Goal: Information Seeking & Learning: Understand process/instructions

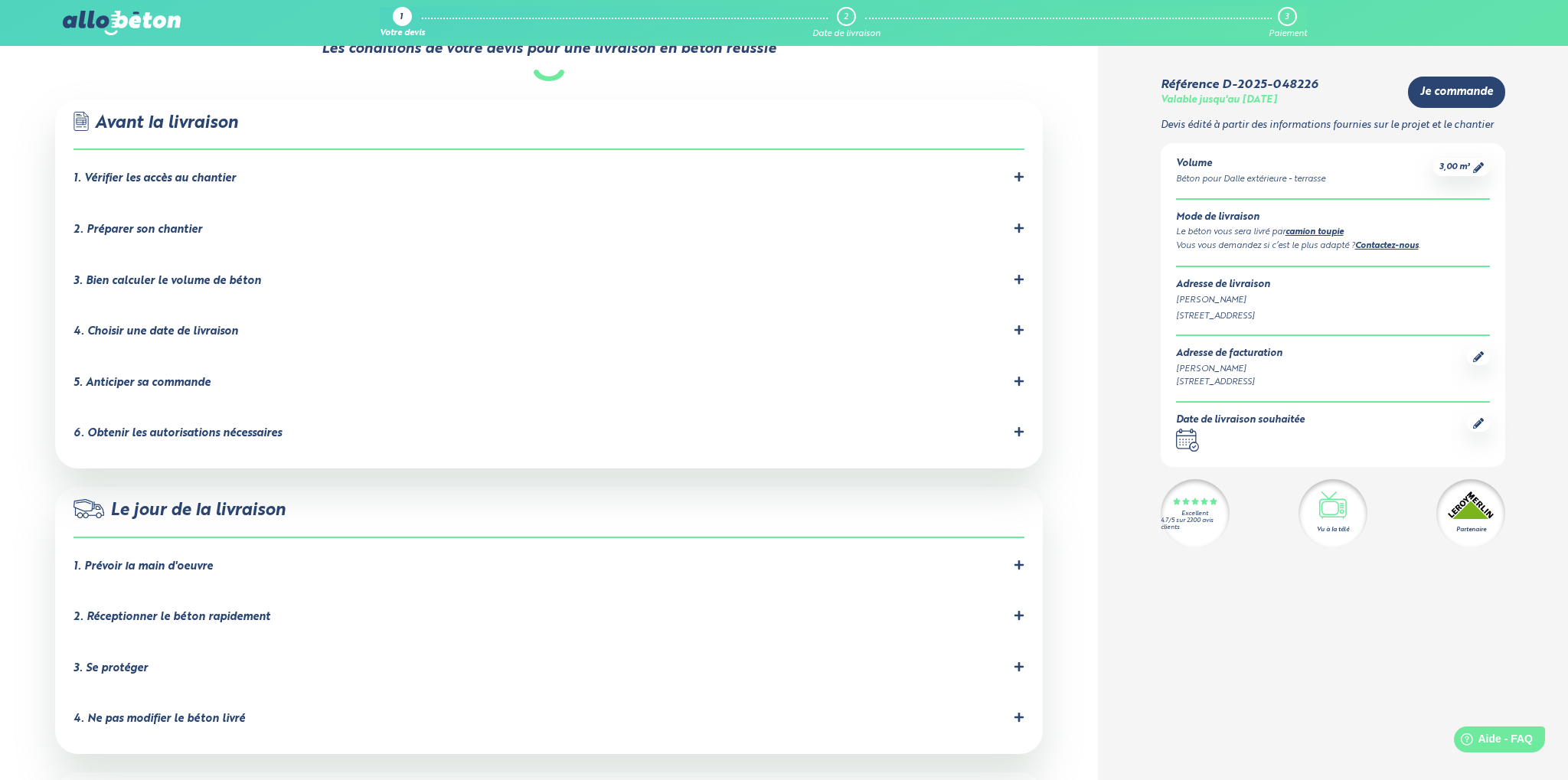
scroll to position [808, 0]
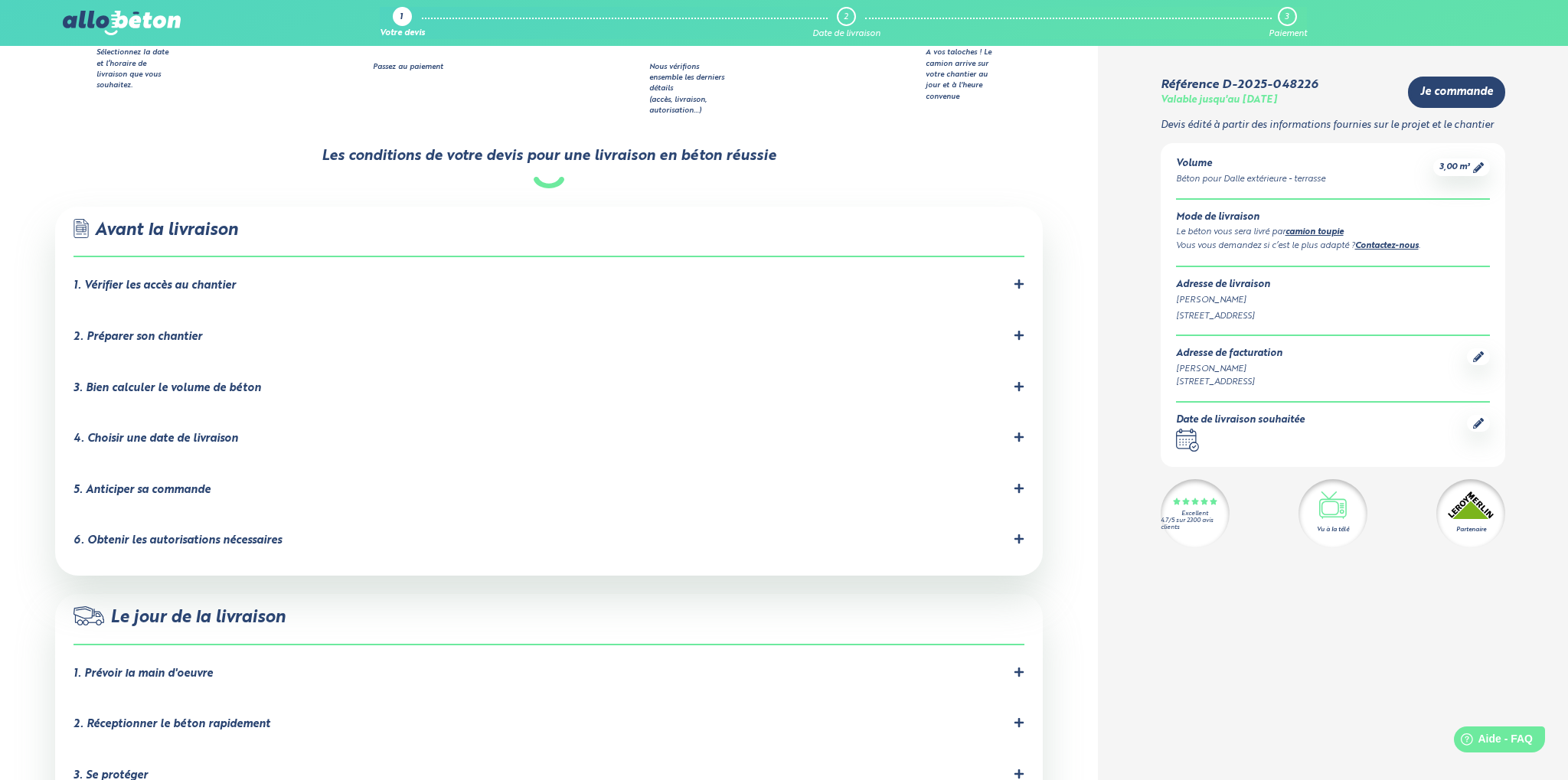
click at [220, 279] on div "1. Vérifier les accès au chantier" at bounding box center [154, 285] width 162 height 13
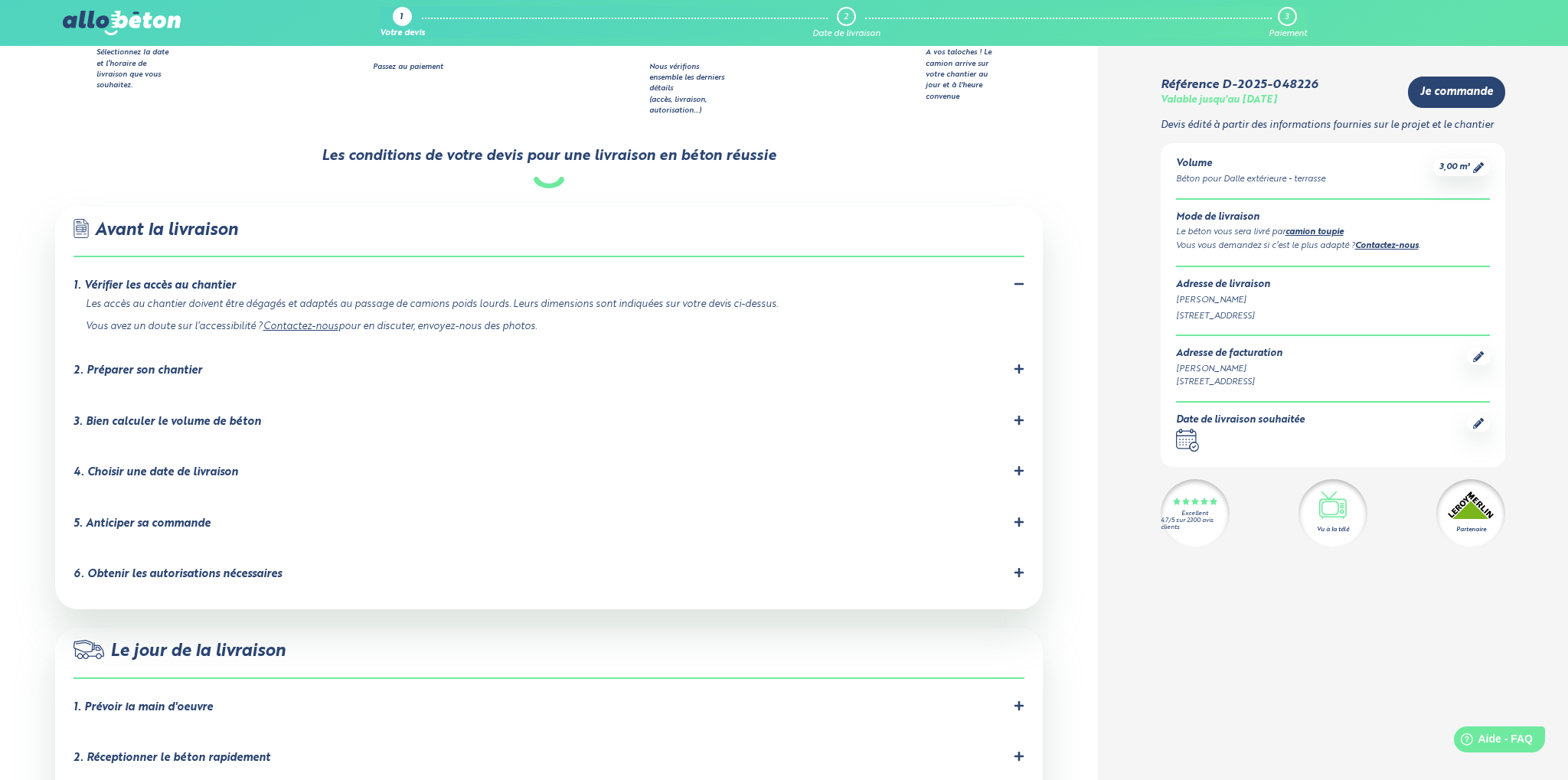
click at [131, 364] on div "2. Préparer son chantier" at bounding box center [137, 370] width 129 height 13
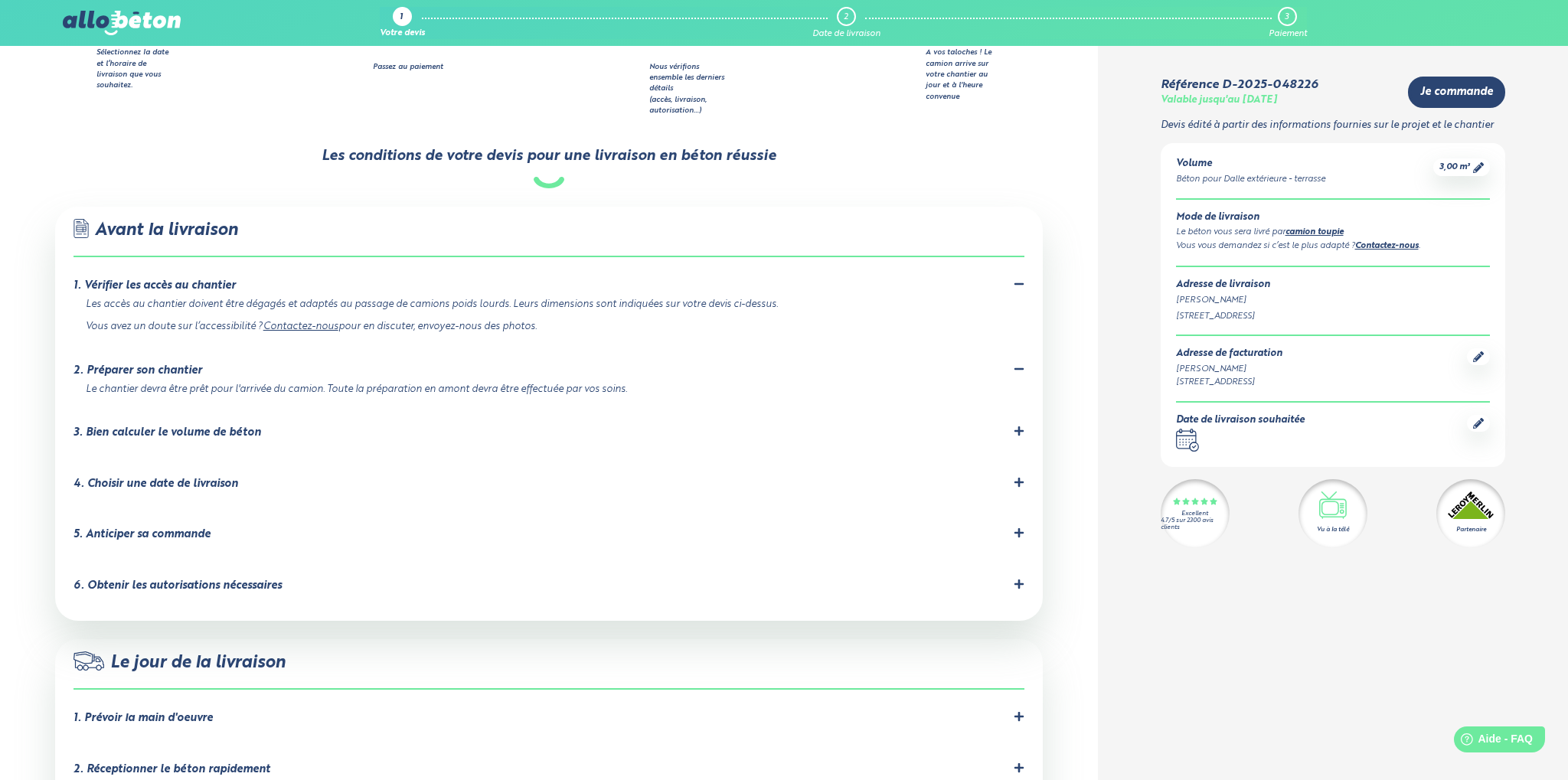
click at [229, 426] on div "3. Bien calculer le volume de béton" at bounding box center [166, 432] width 187 height 13
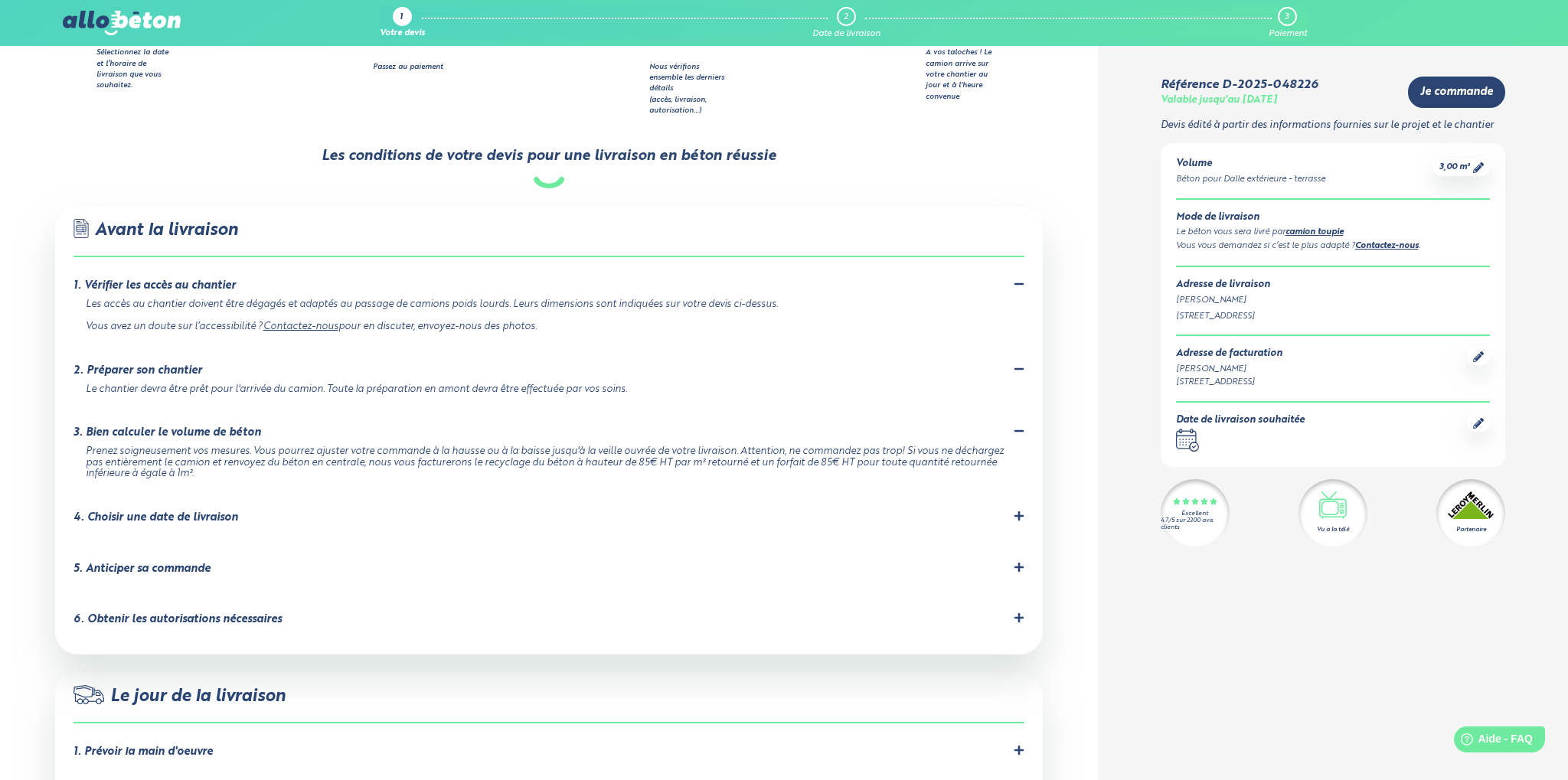
click at [243, 510] on div "4. Choisir une date de livraison" at bounding box center [548, 517] width 951 height 14
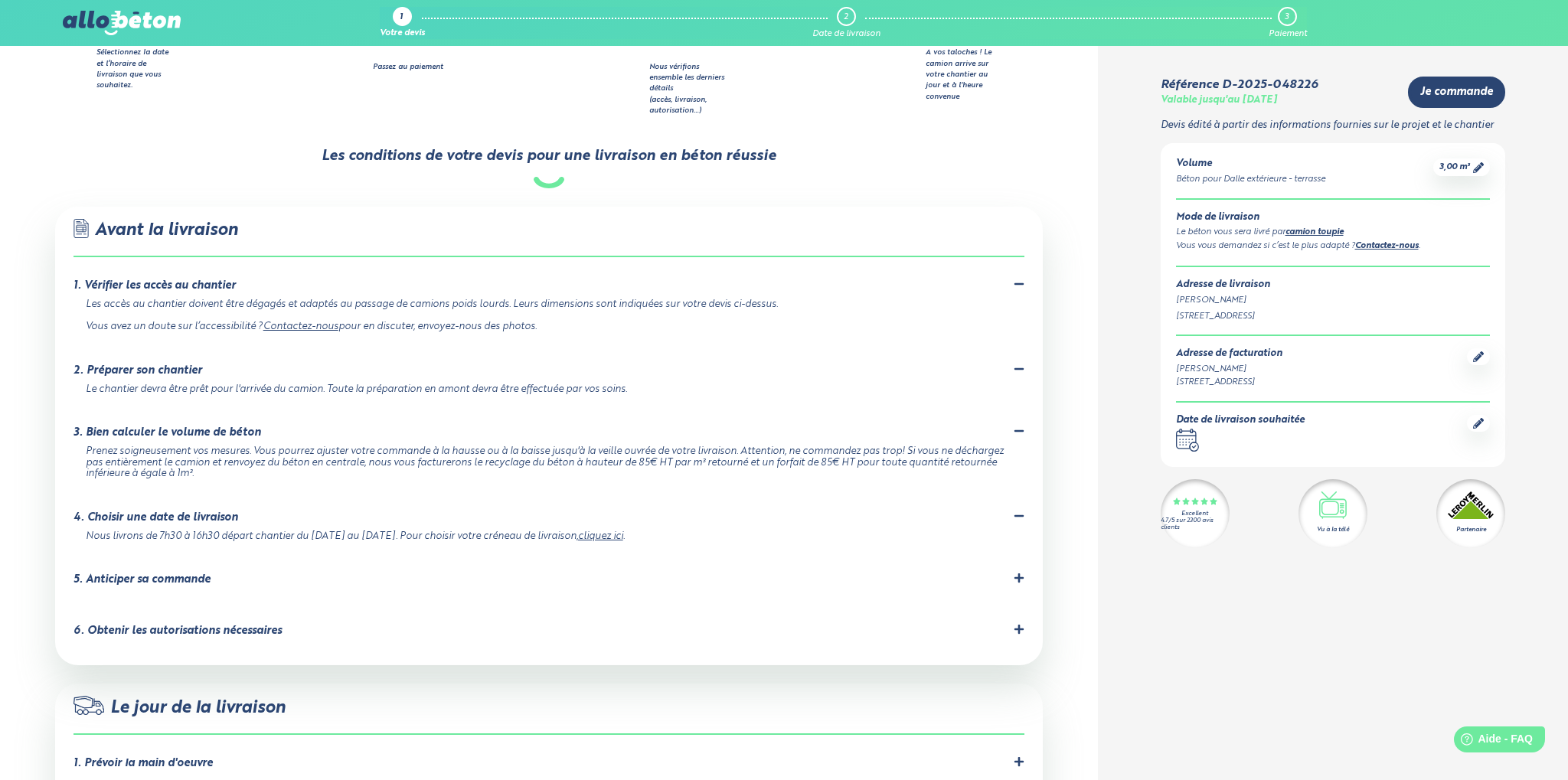
click at [130, 573] on div "5. Anticiper sa commande" at bounding box center [141, 579] width 137 height 13
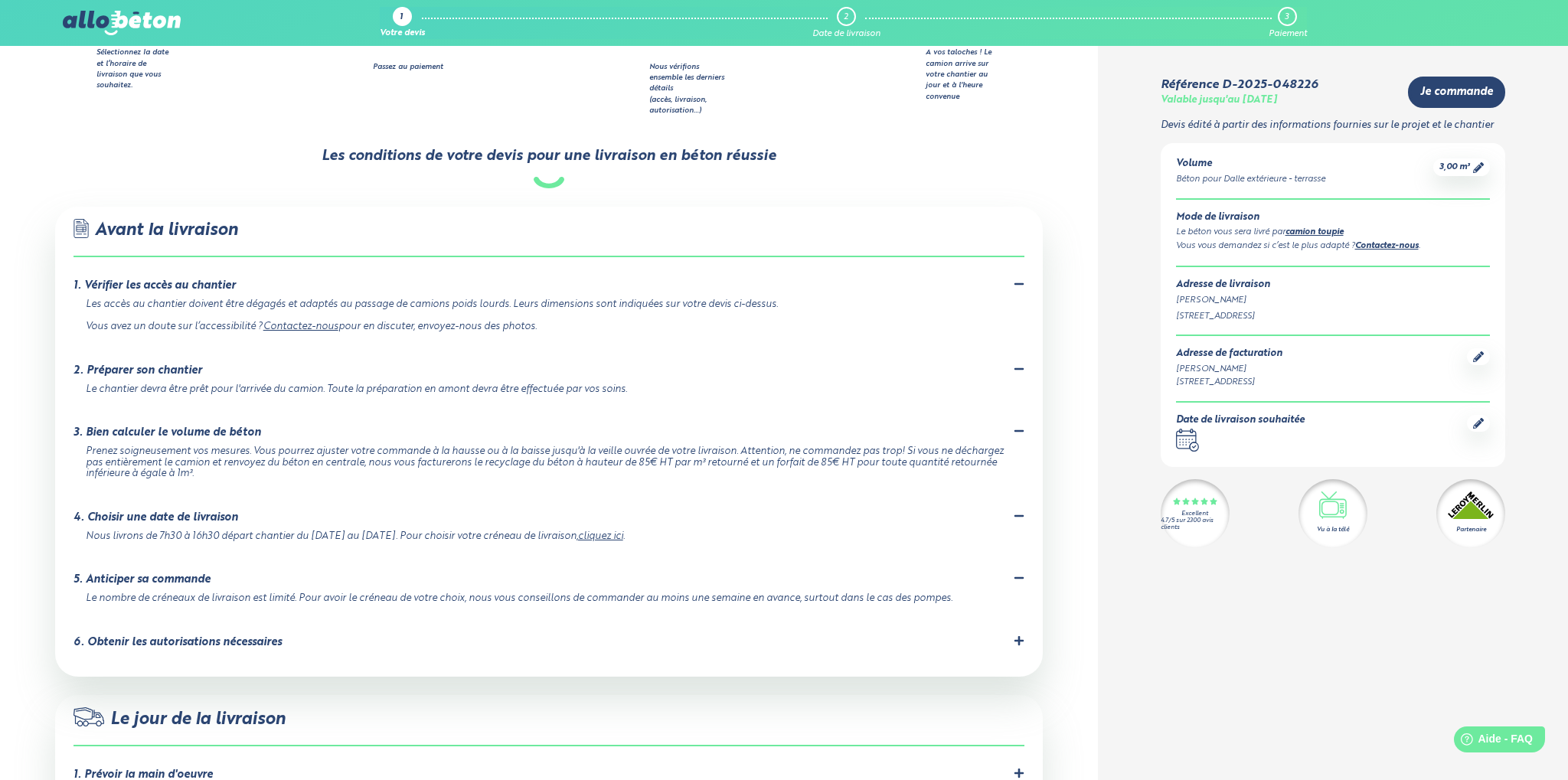
click at [606, 531] on link "cliquez ici" at bounding box center [600, 536] width 45 height 10
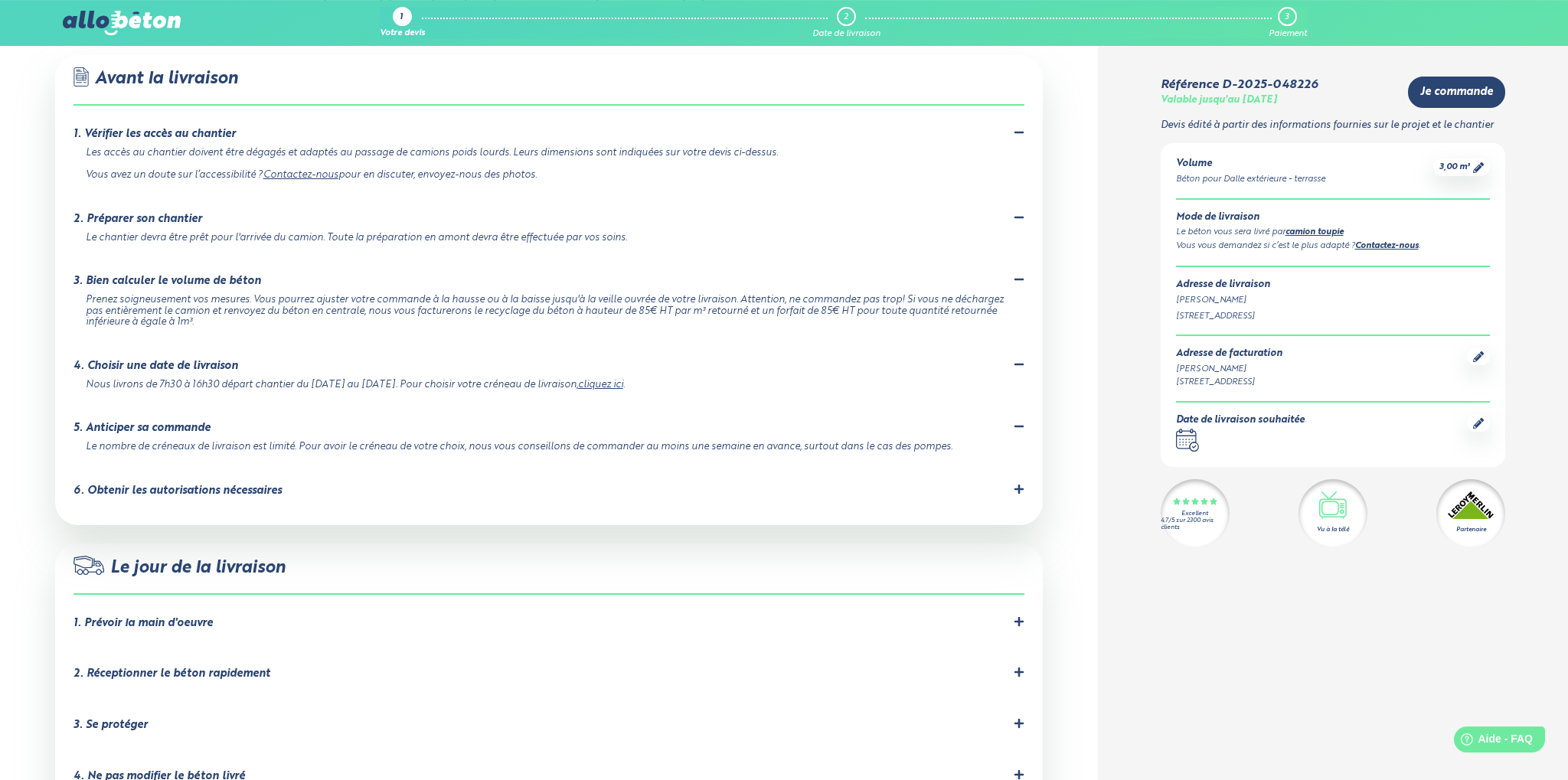
scroll to position [970, 0]
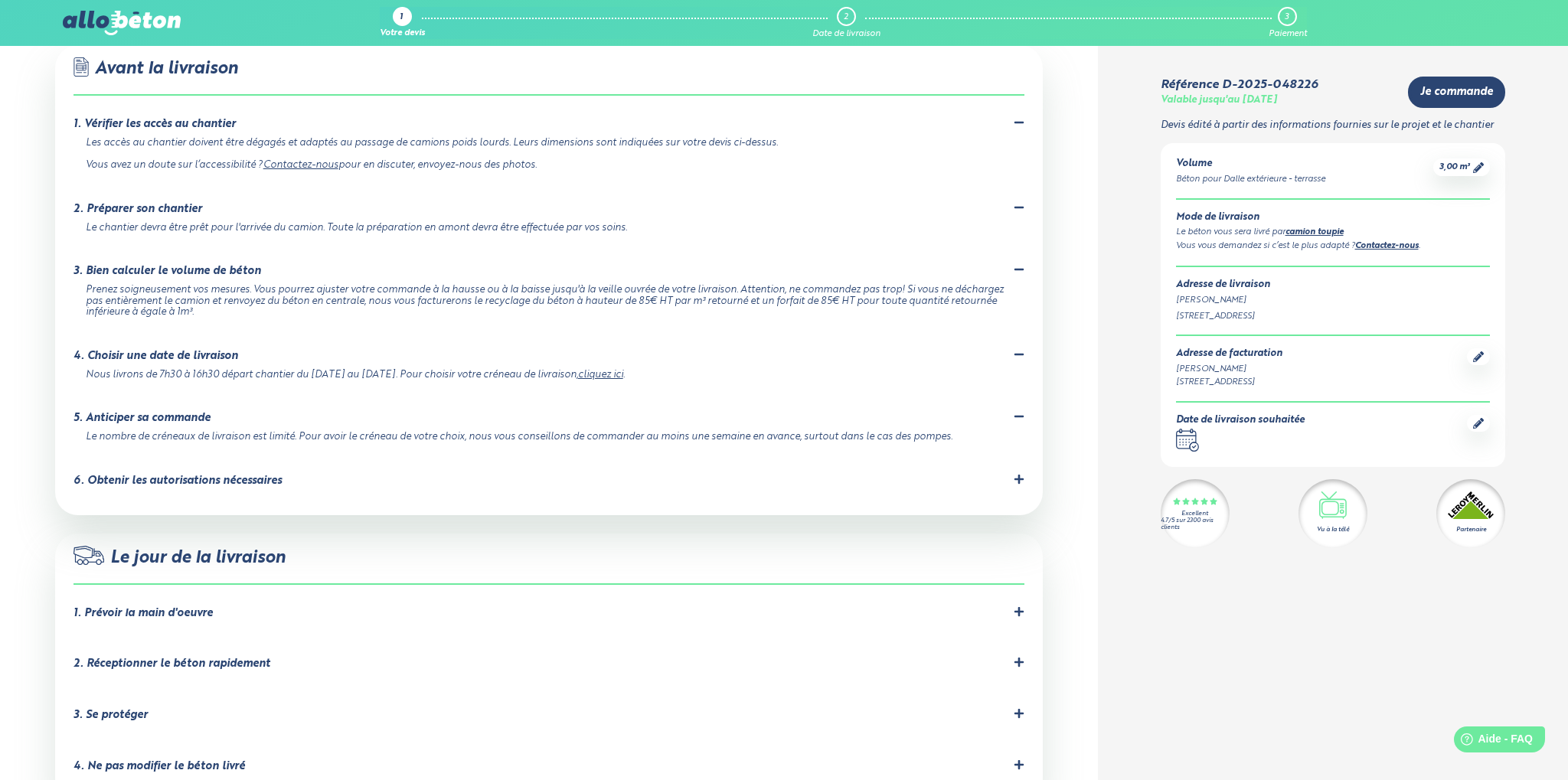
click at [219, 474] on div "6. Obtenir les autorisations nécessaires" at bounding box center [177, 480] width 209 height 13
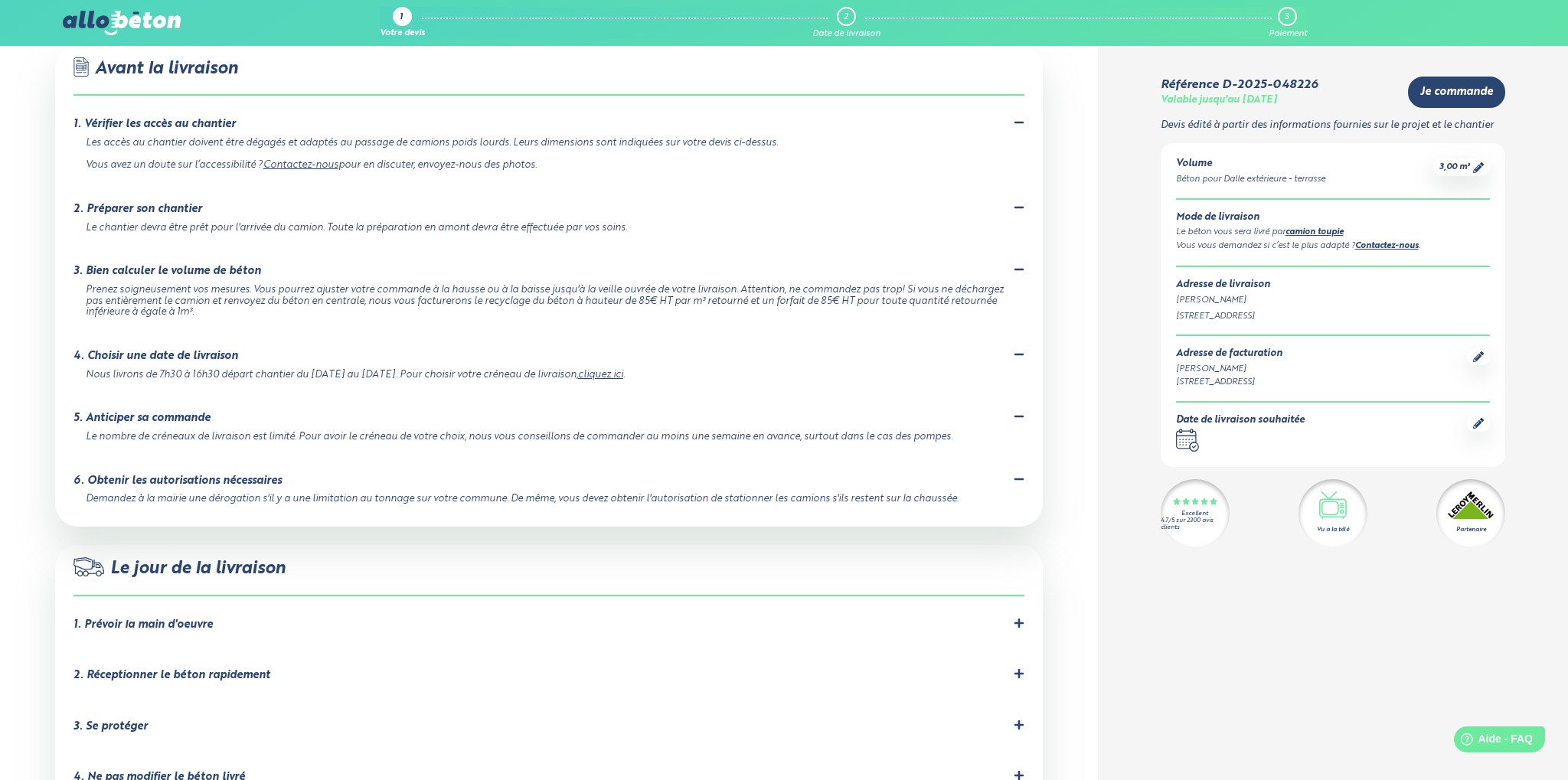
click at [219, 474] on div "6. Obtenir les autorisations nécessaires" at bounding box center [177, 480] width 209 height 13
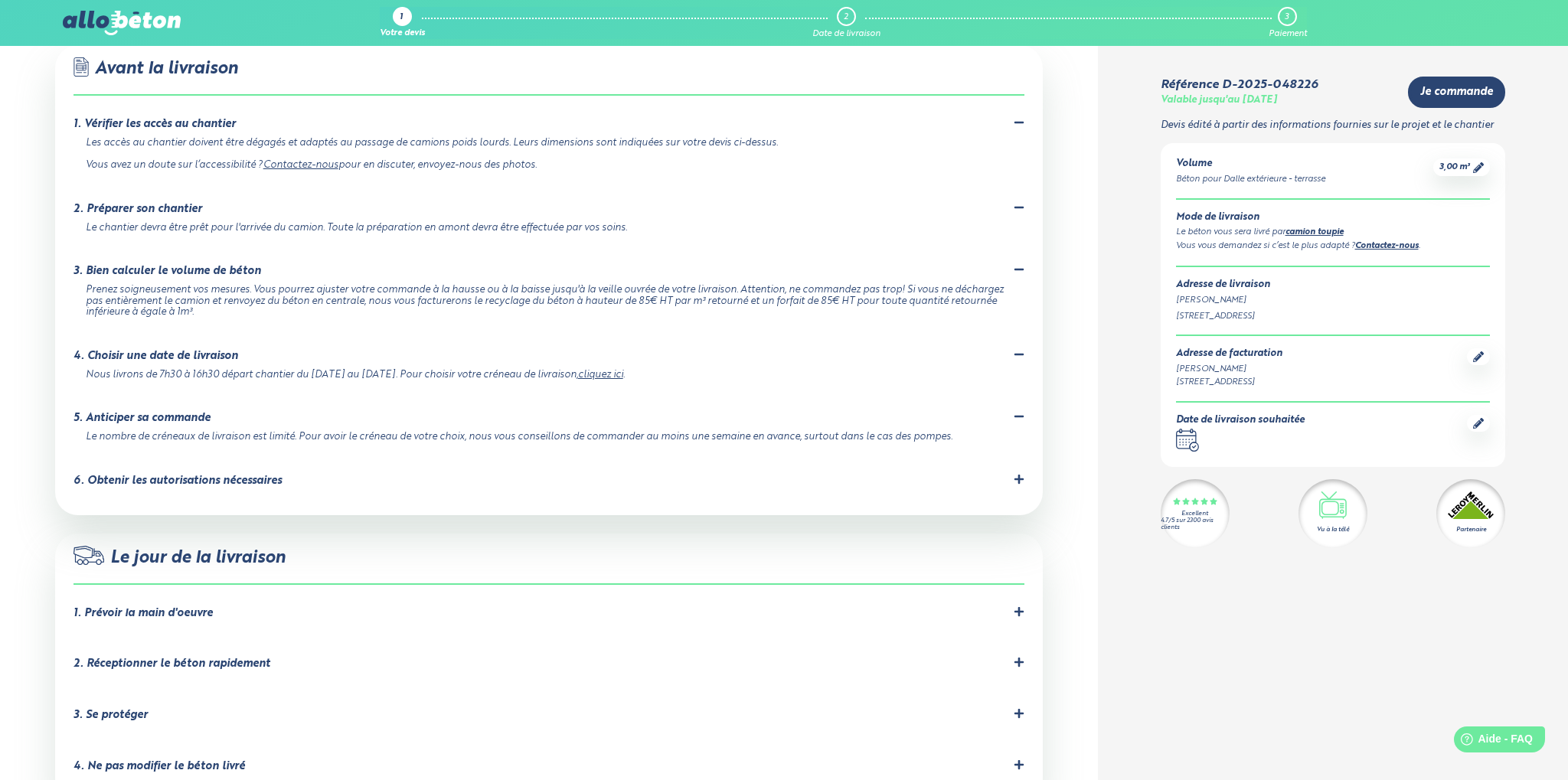
click at [166, 607] on div "1. Prévoir la main d'oeuvre" at bounding box center [143, 613] width 140 height 13
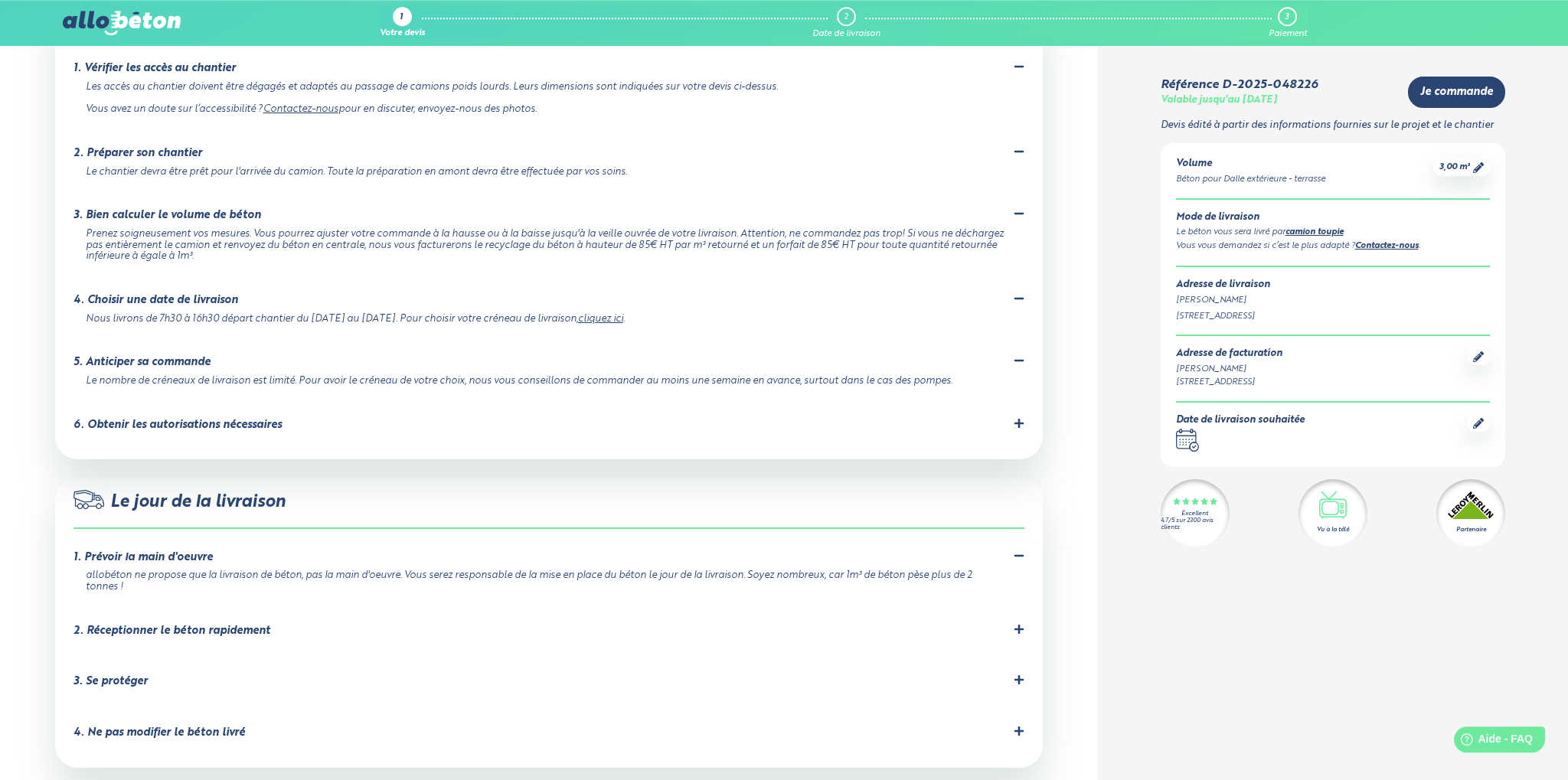
scroll to position [1050, 0]
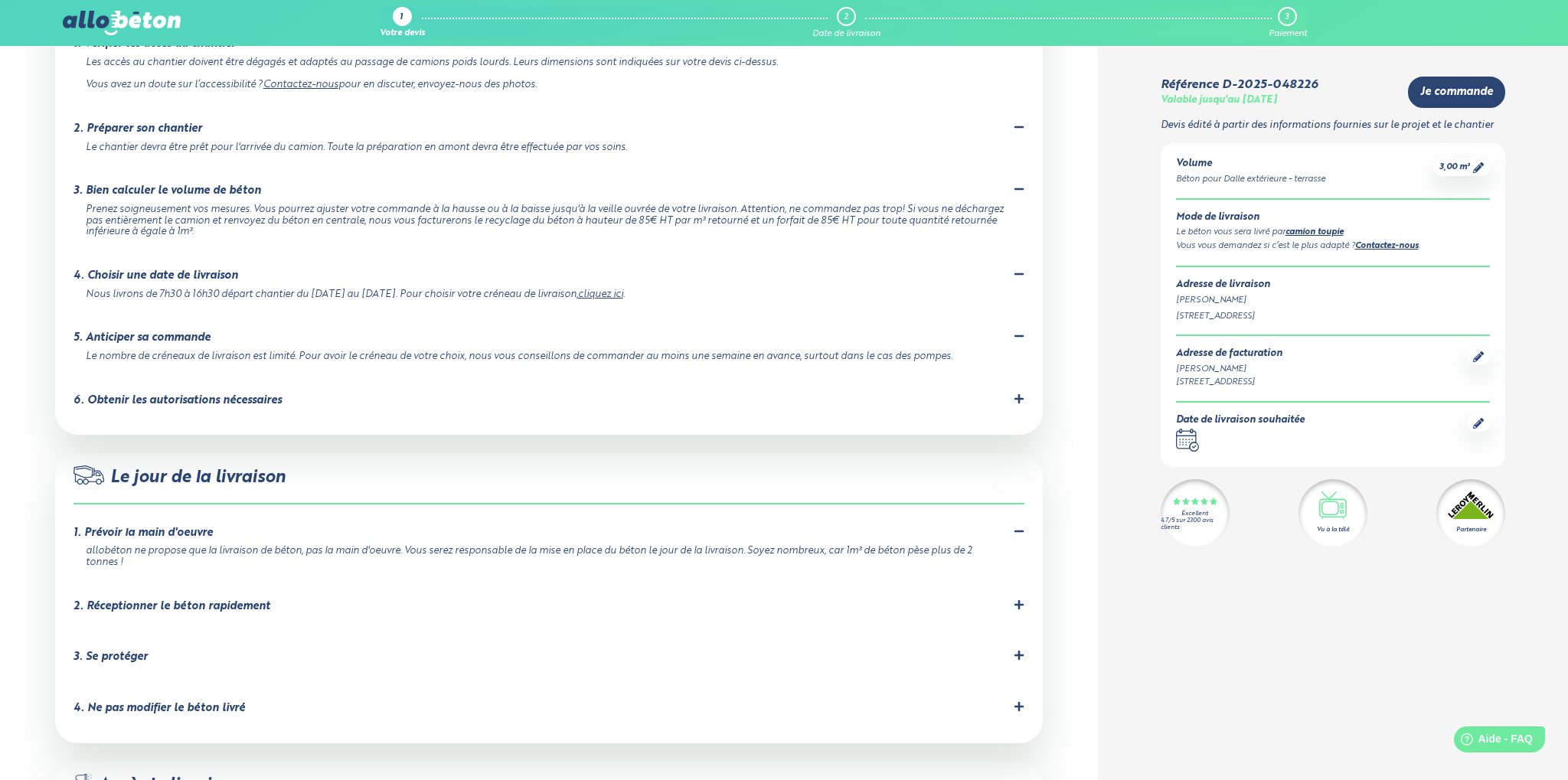
click at [228, 600] on div "2. Réceptionner le béton rapidement" at bounding box center [172, 606] width 197 height 13
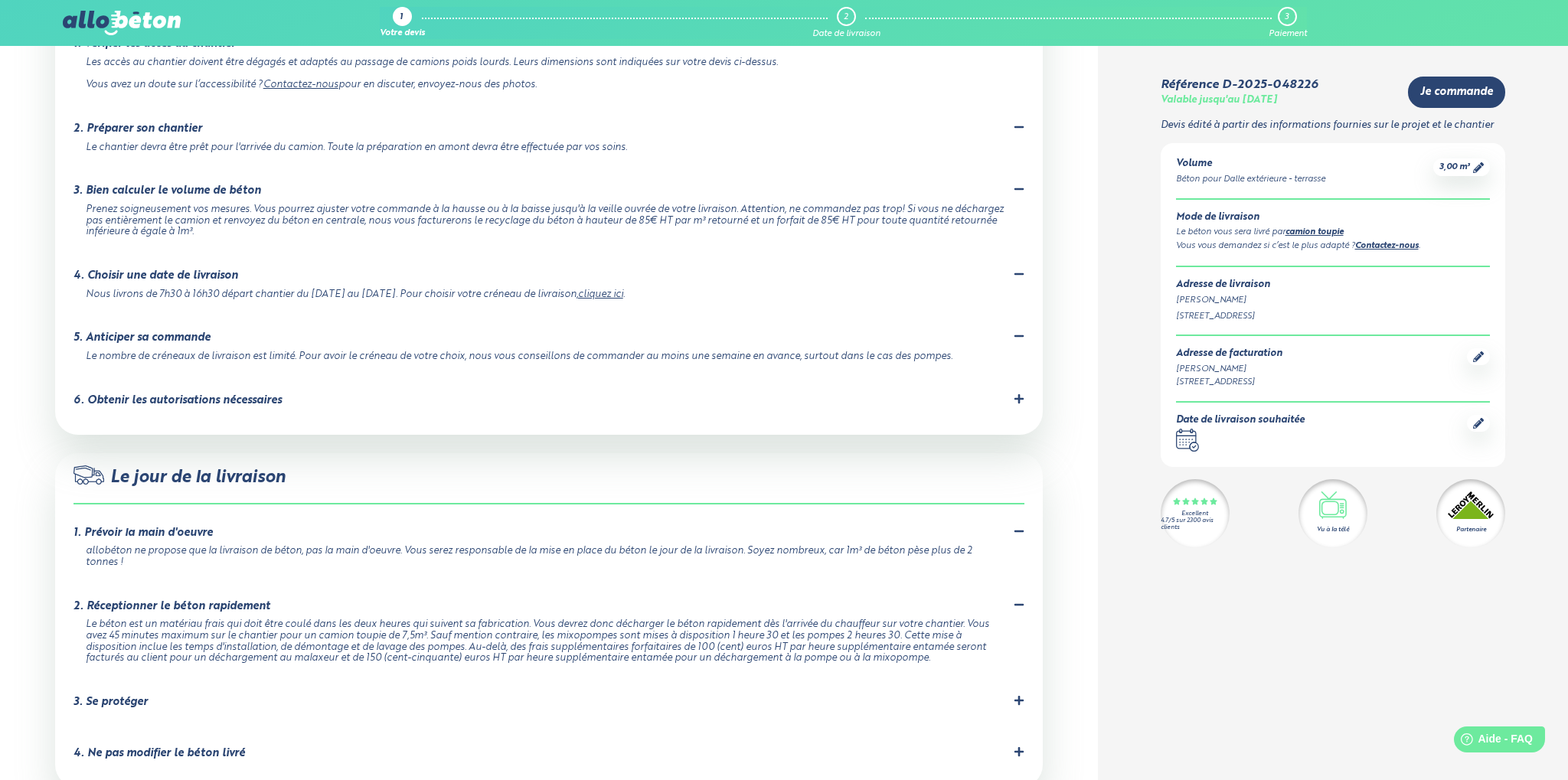
scroll to position [1131, 0]
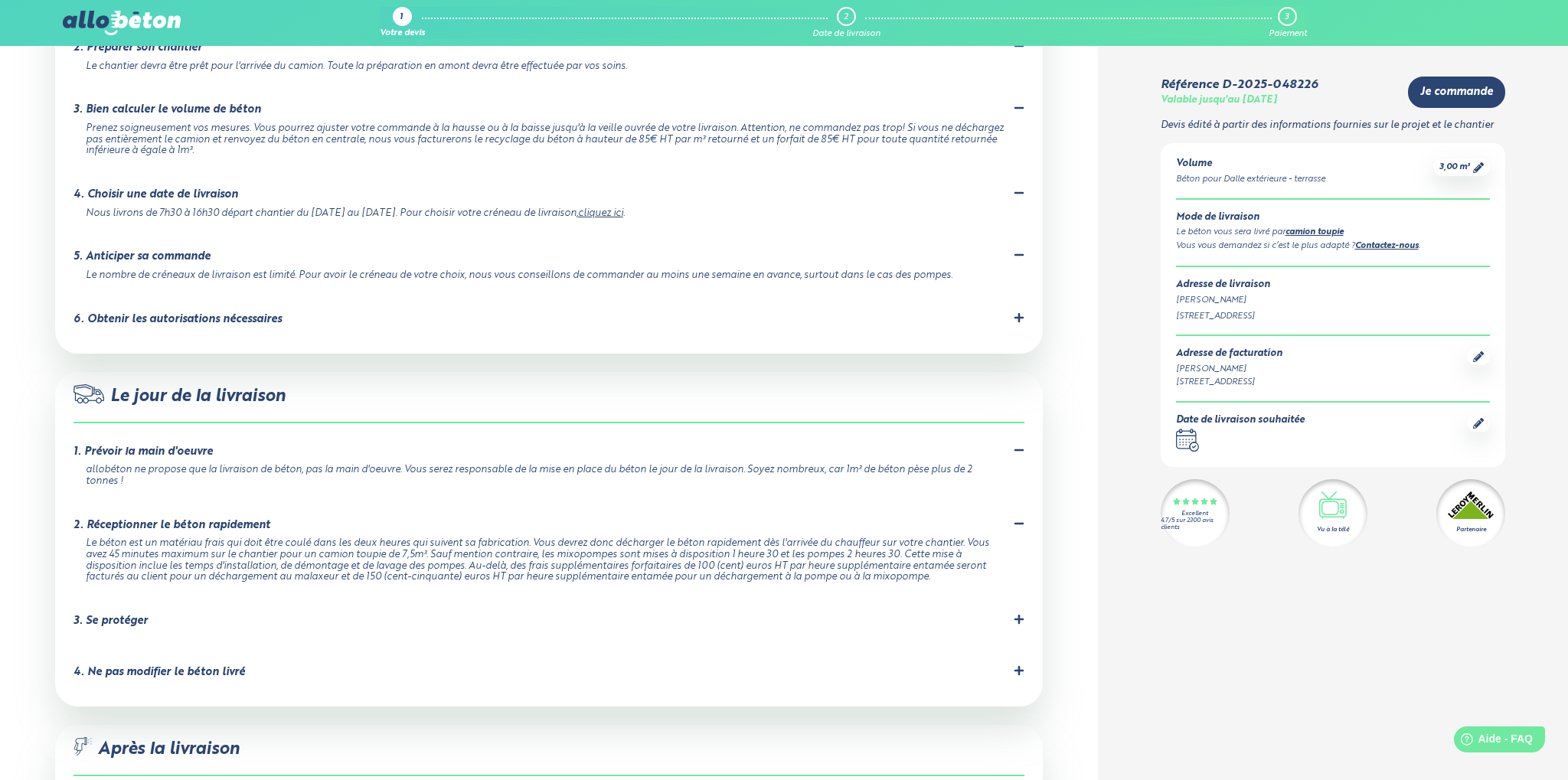
click at [142, 614] on div "3. Se protéger" at bounding box center [110, 620] width 74 height 13
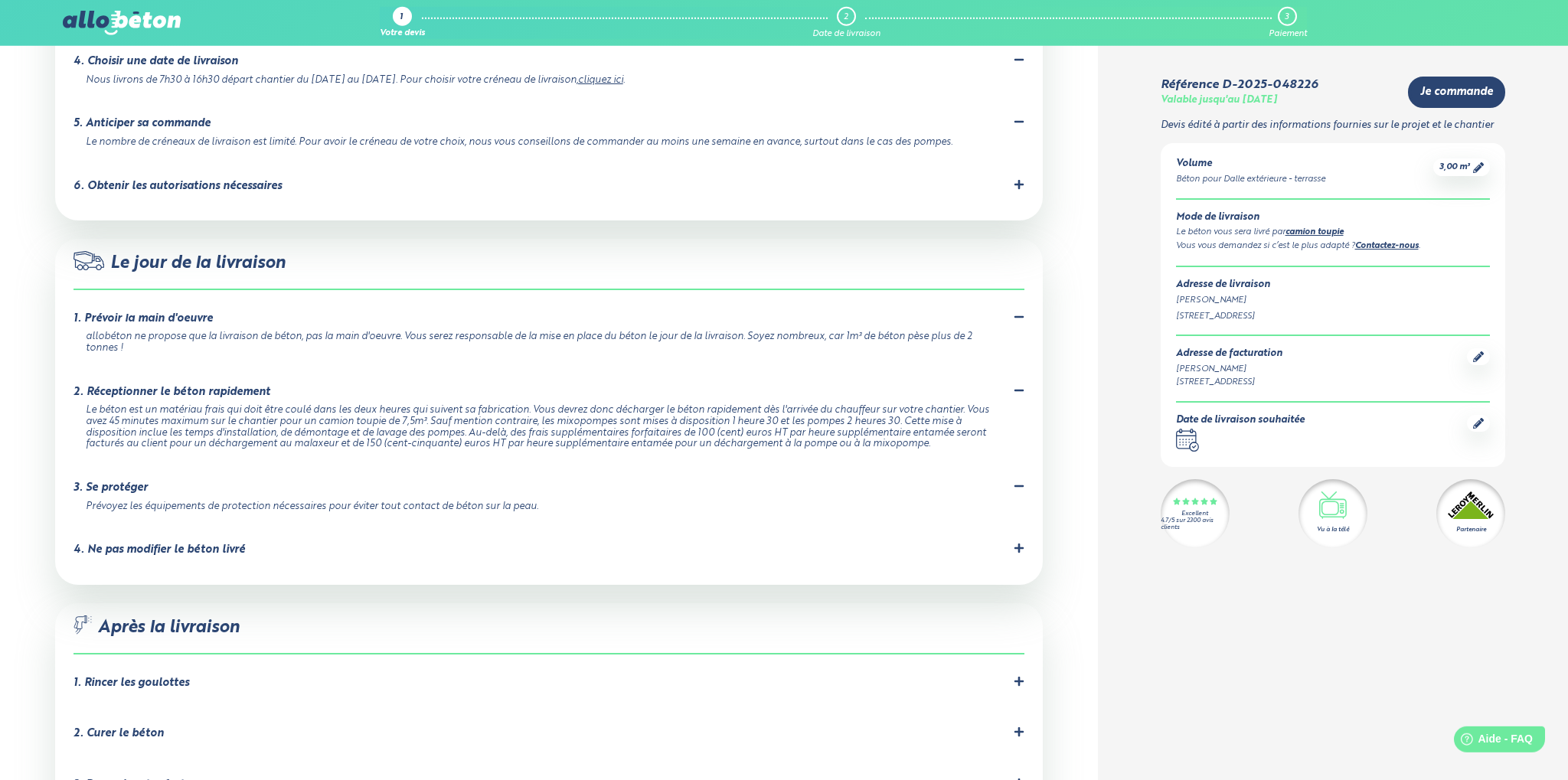
scroll to position [1293, 0]
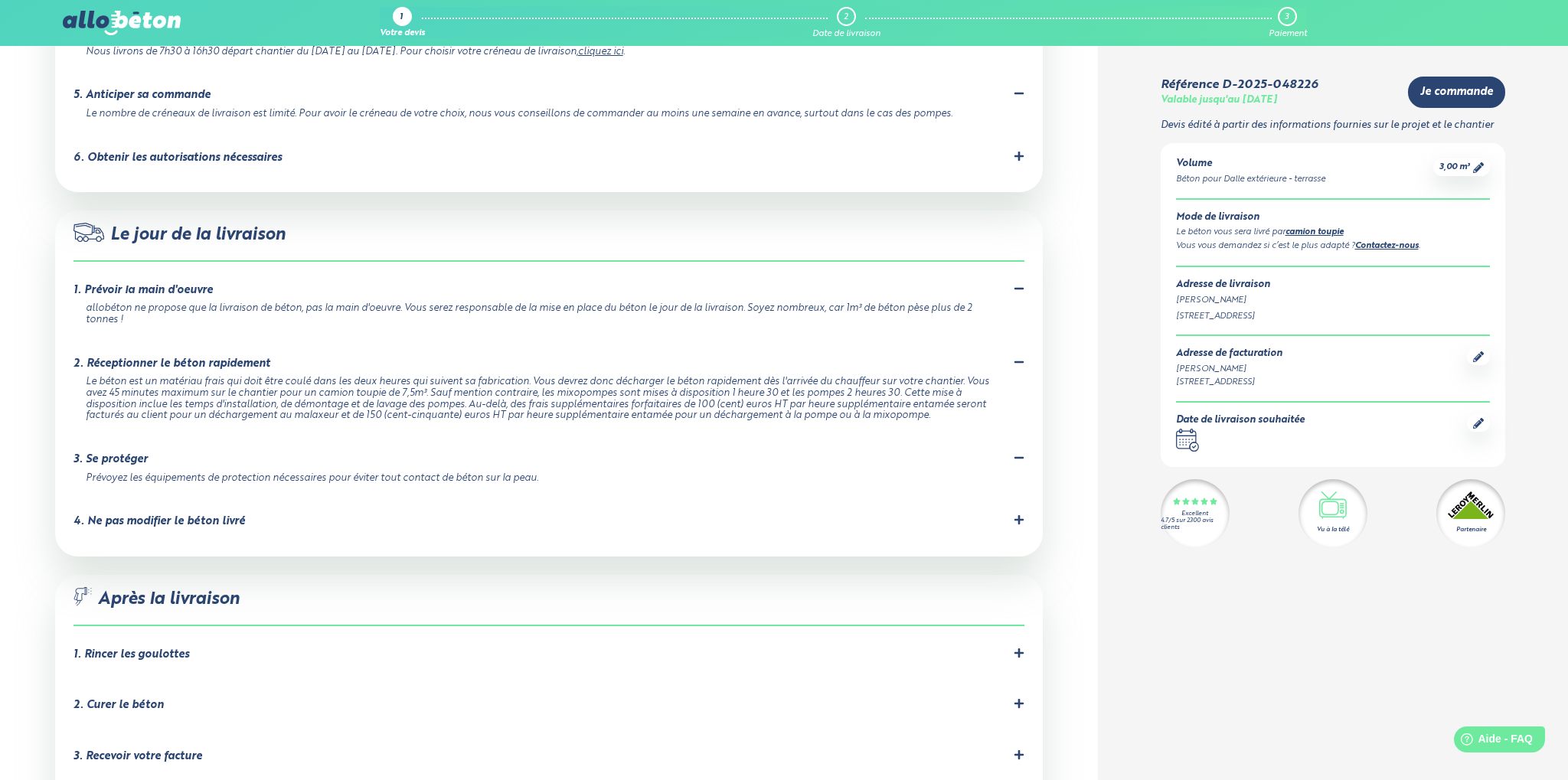
click at [203, 515] on div "4. Ne pas modifier le béton livré" at bounding box center [159, 521] width 172 height 13
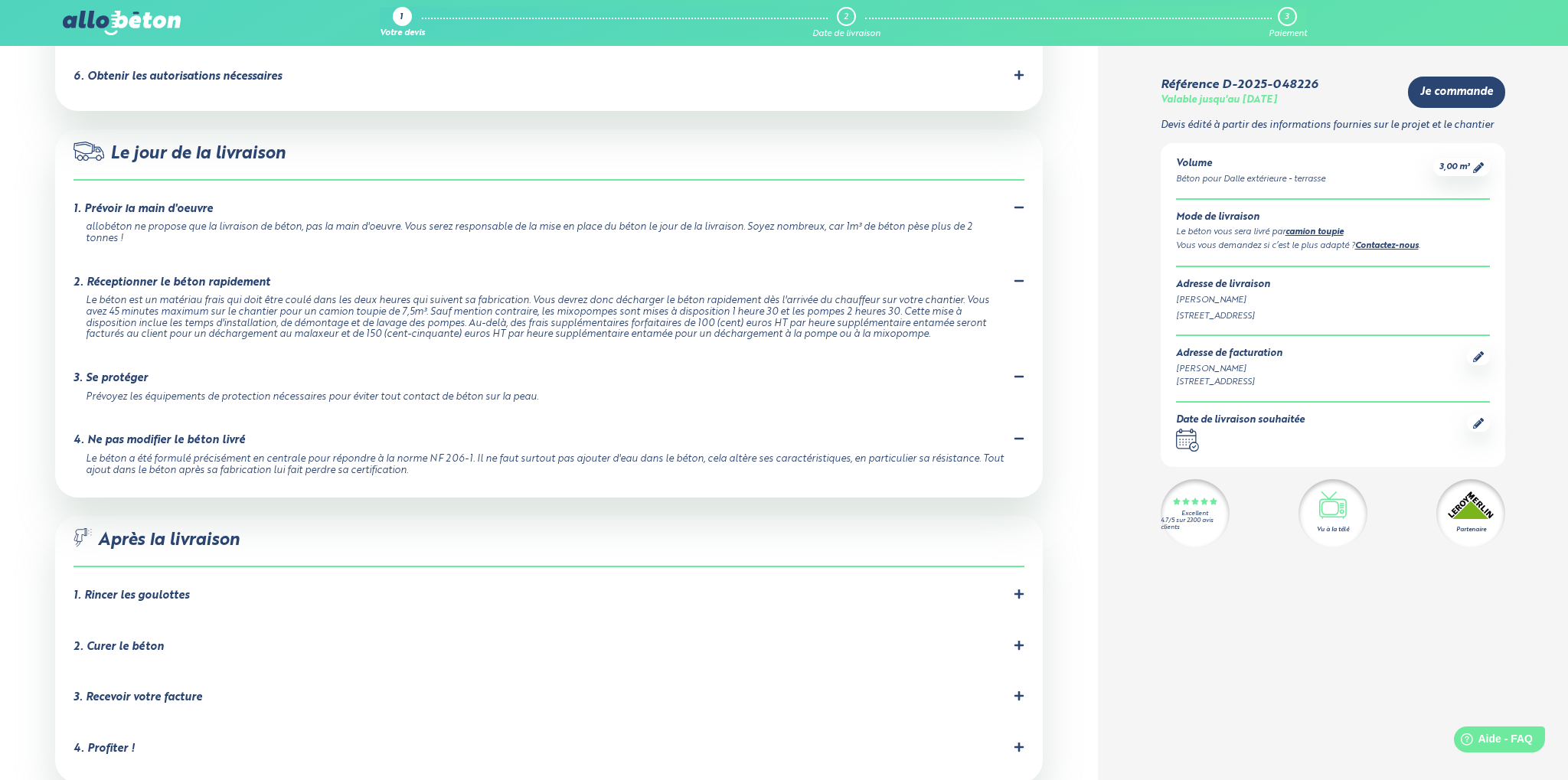
scroll to position [1454, 0]
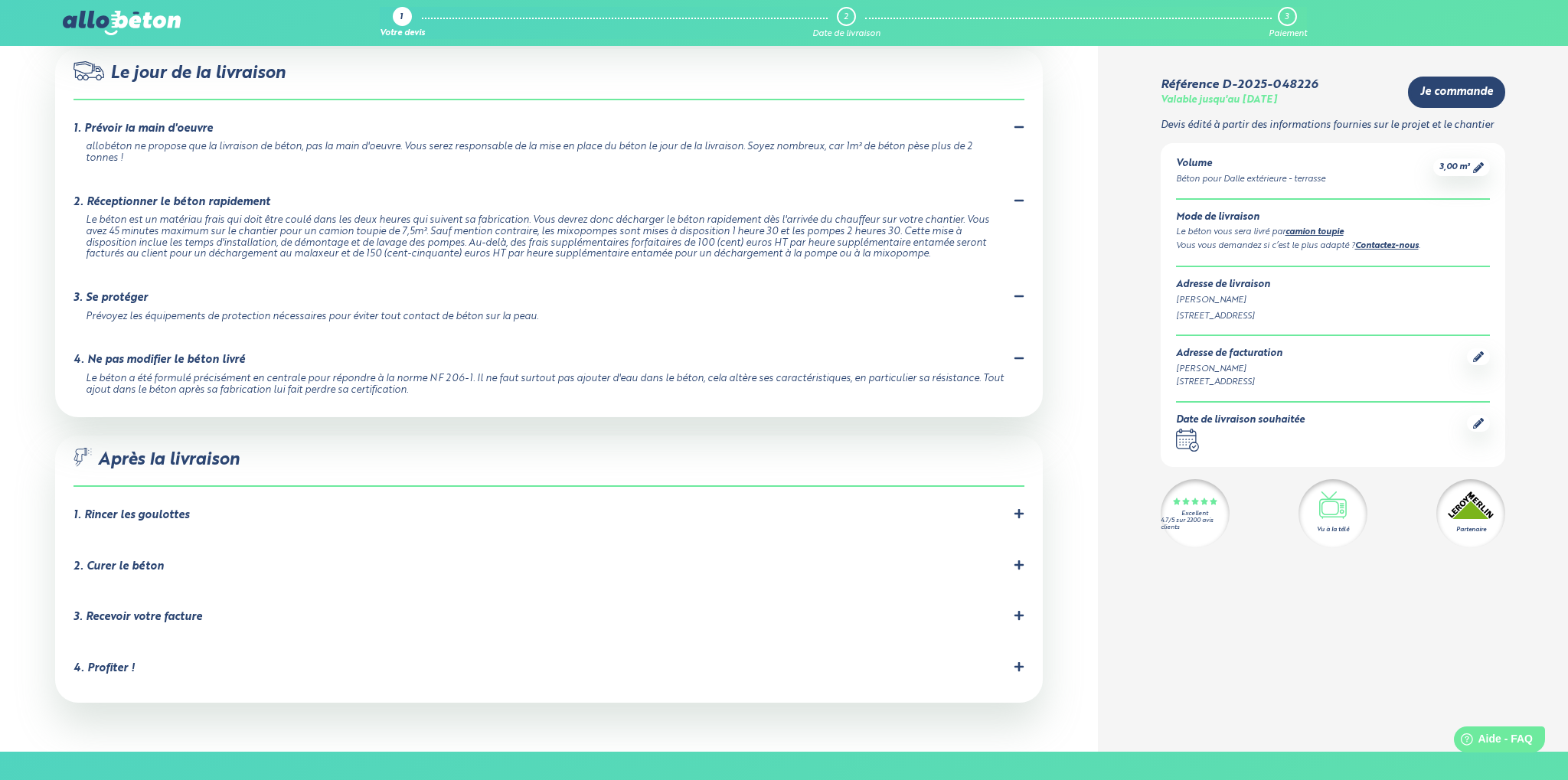
click at [155, 509] on div "1. Rincer les goulottes" at bounding box center [130, 514] width 115 height 13
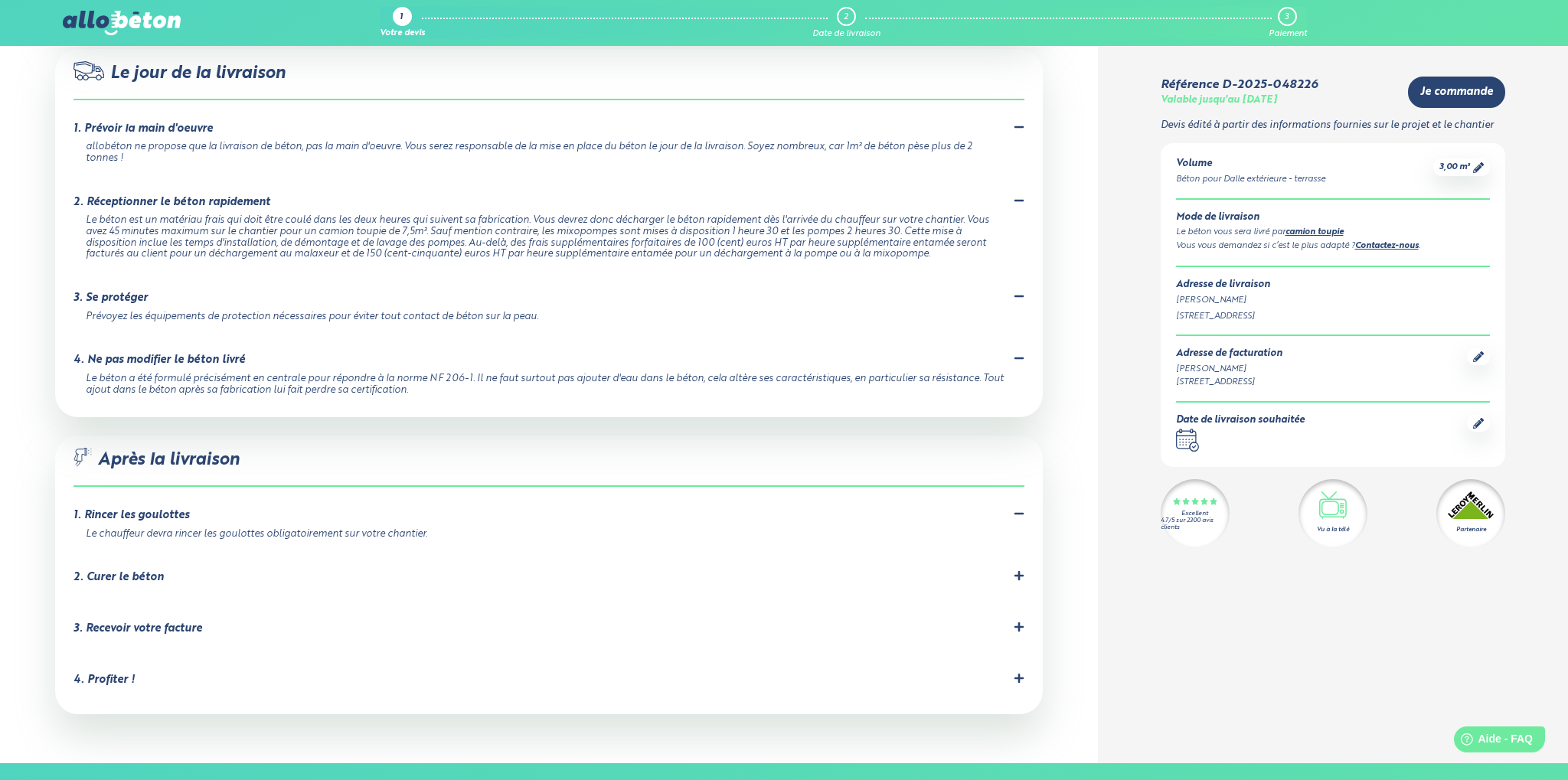
click at [126, 555] on li "2. Curer le béton C'est important pour éviter les fissures dues à un séchage tr…" at bounding box center [548, 580] width 951 height 51
drag, startPoint x: 119, startPoint y: 519, endPoint x: 185, endPoint y: 510, distance: 66.6
click at [126, 571] on div "2. Curer le béton" at bounding box center [118, 577] width 90 height 13
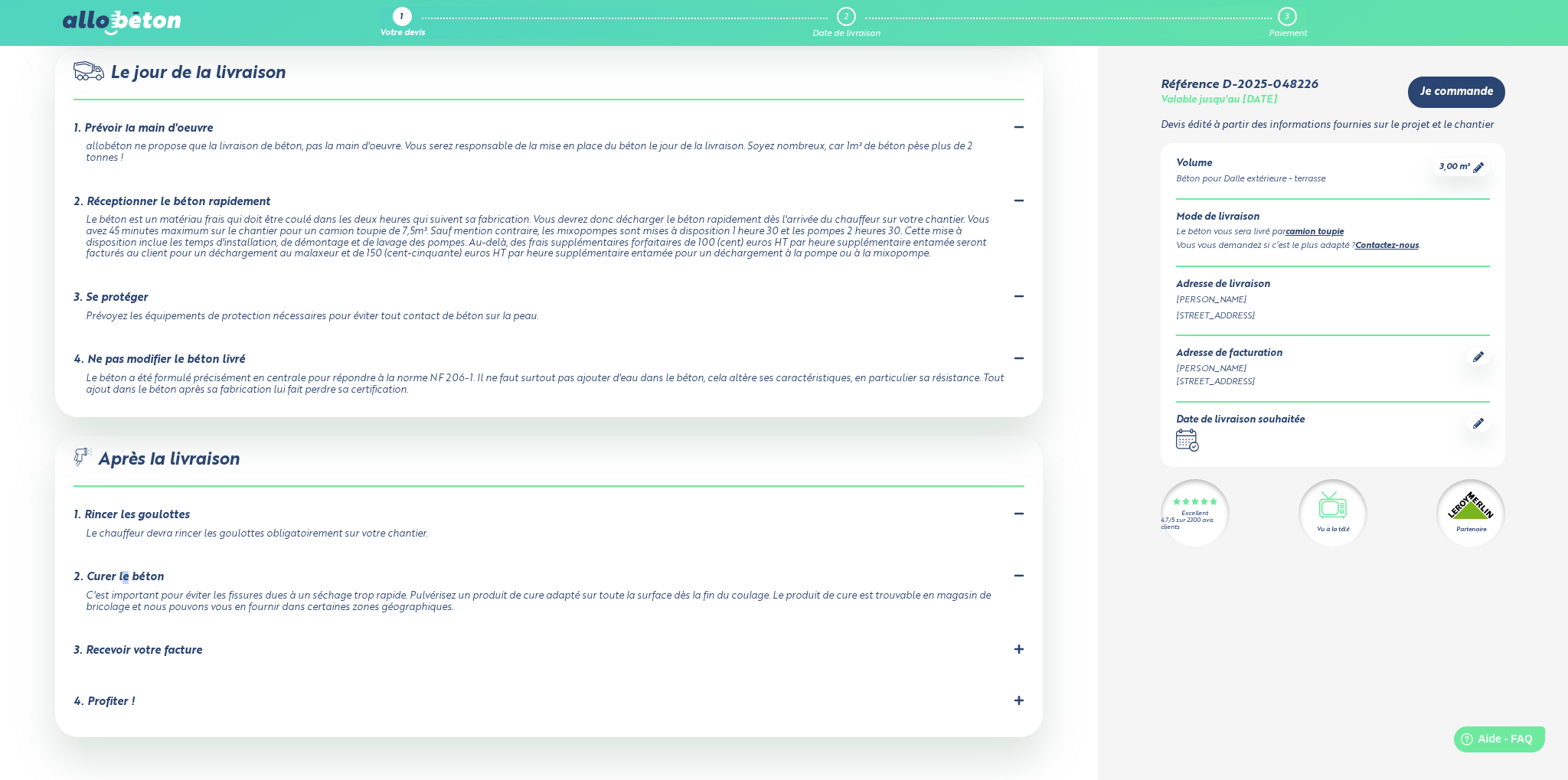
drag, startPoint x: 433, startPoint y: 503, endPoint x: 441, endPoint y: 469, distance: 34.9
click at [440, 493] on ol "1. Rincer les goulottes Le chauffeur devra rincer les goulottes obligatoirement…" at bounding box center [548, 611] width 951 height 237
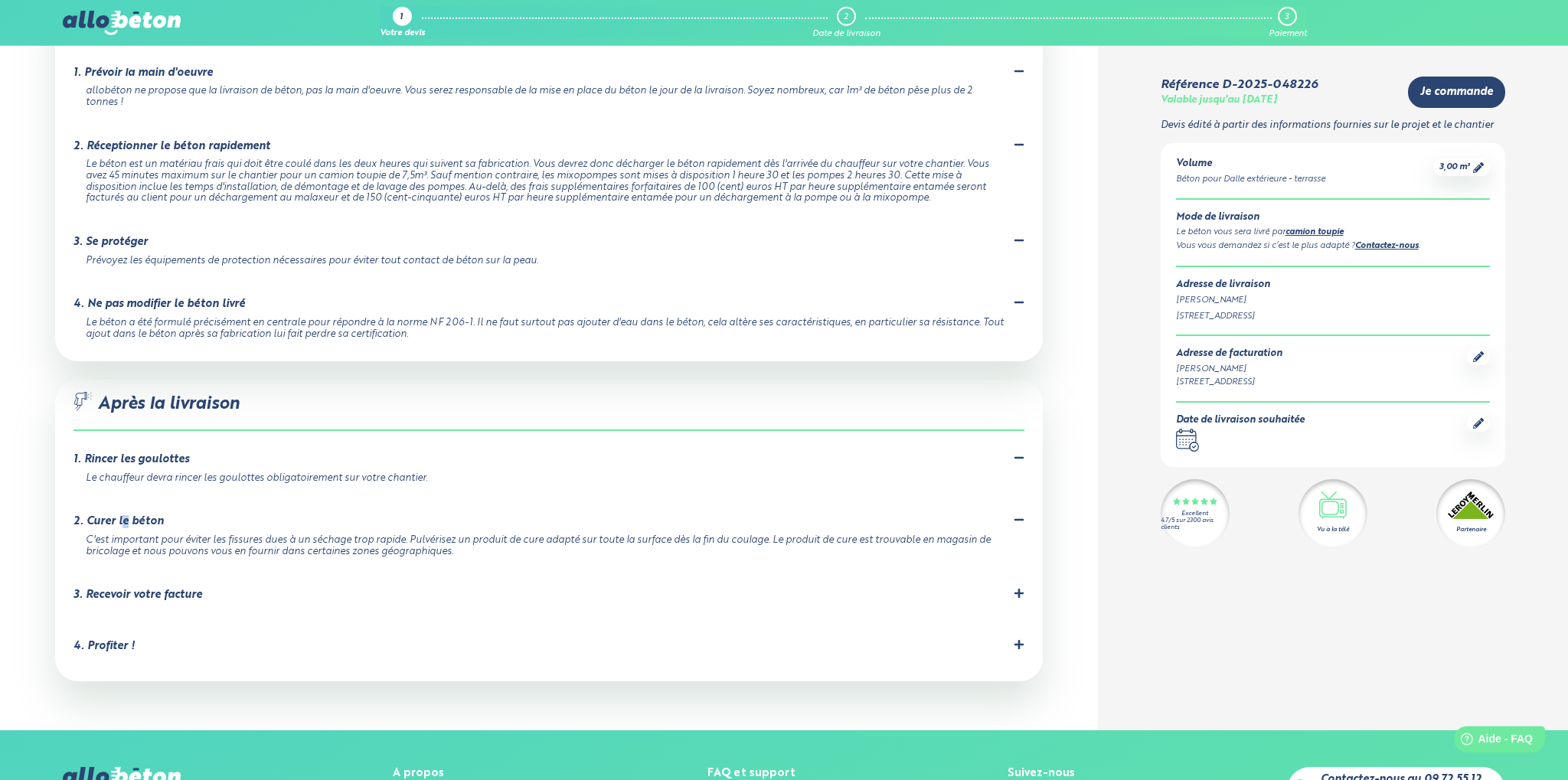
scroll to position [1589, 0]
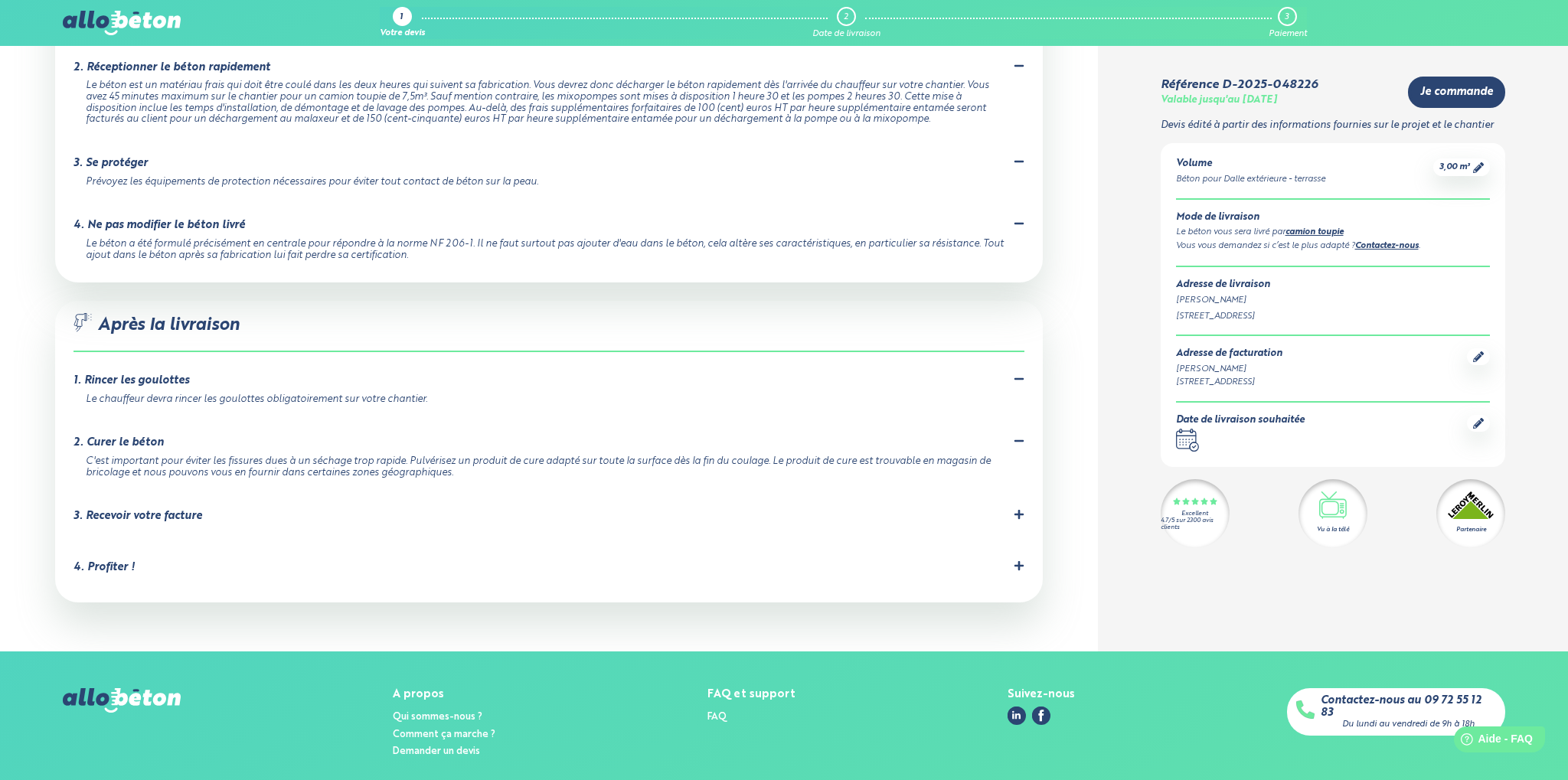
drag, startPoint x: 182, startPoint y: 453, endPoint x: 304, endPoint y: 454, distance: 122.0
click at [186, 509] on div "3. Recevoir votre facture" at bounding box center [137, 515] width 129 height 13
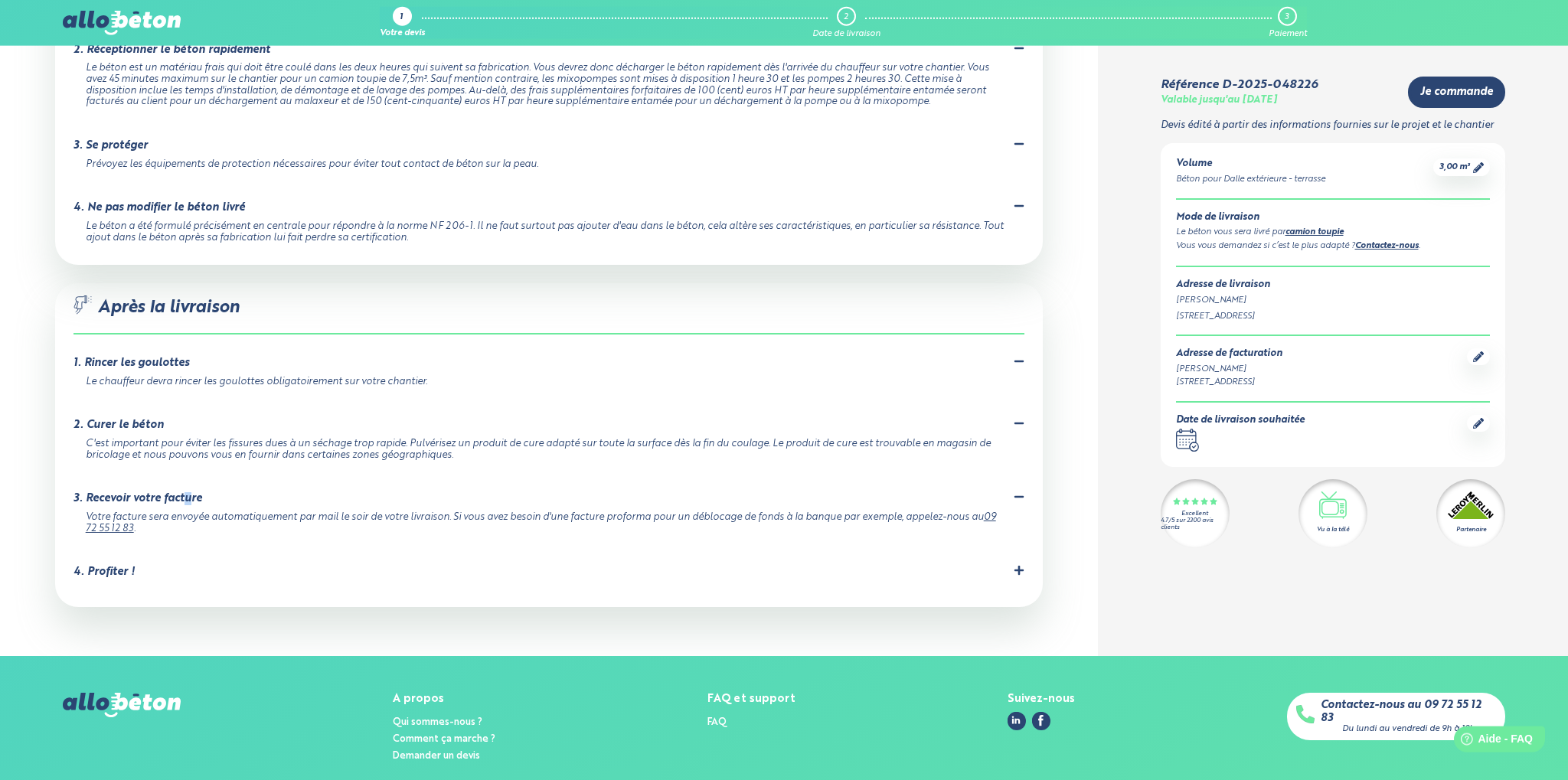
scroll to position [1611, 0]
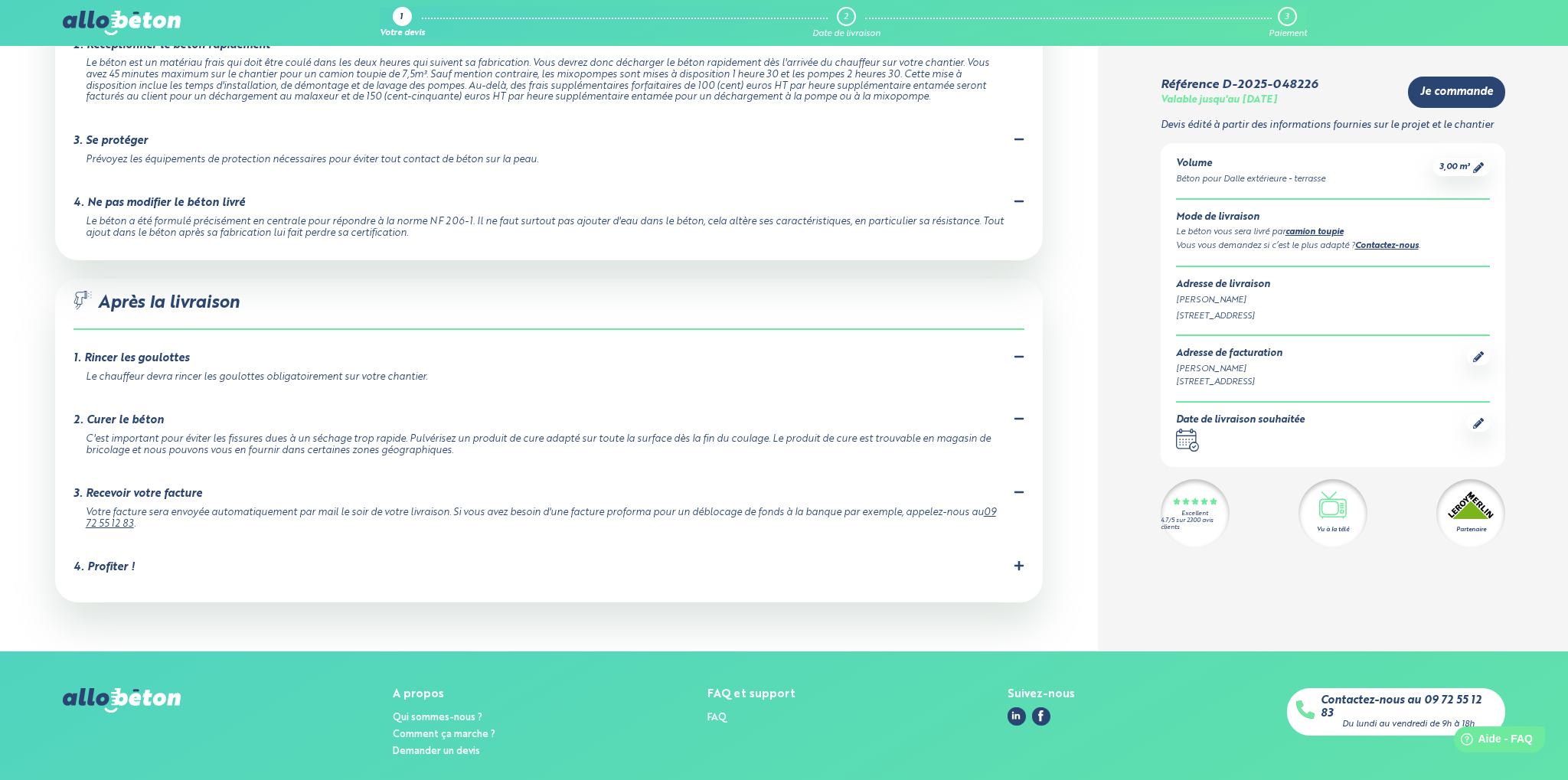
click at [105, 545] on li "4. Profiter ! Votre béton est coulé, bravo vous pouvez être fier de vous ! N'hé…" at bounding box center [548, 570] width 951 height 51
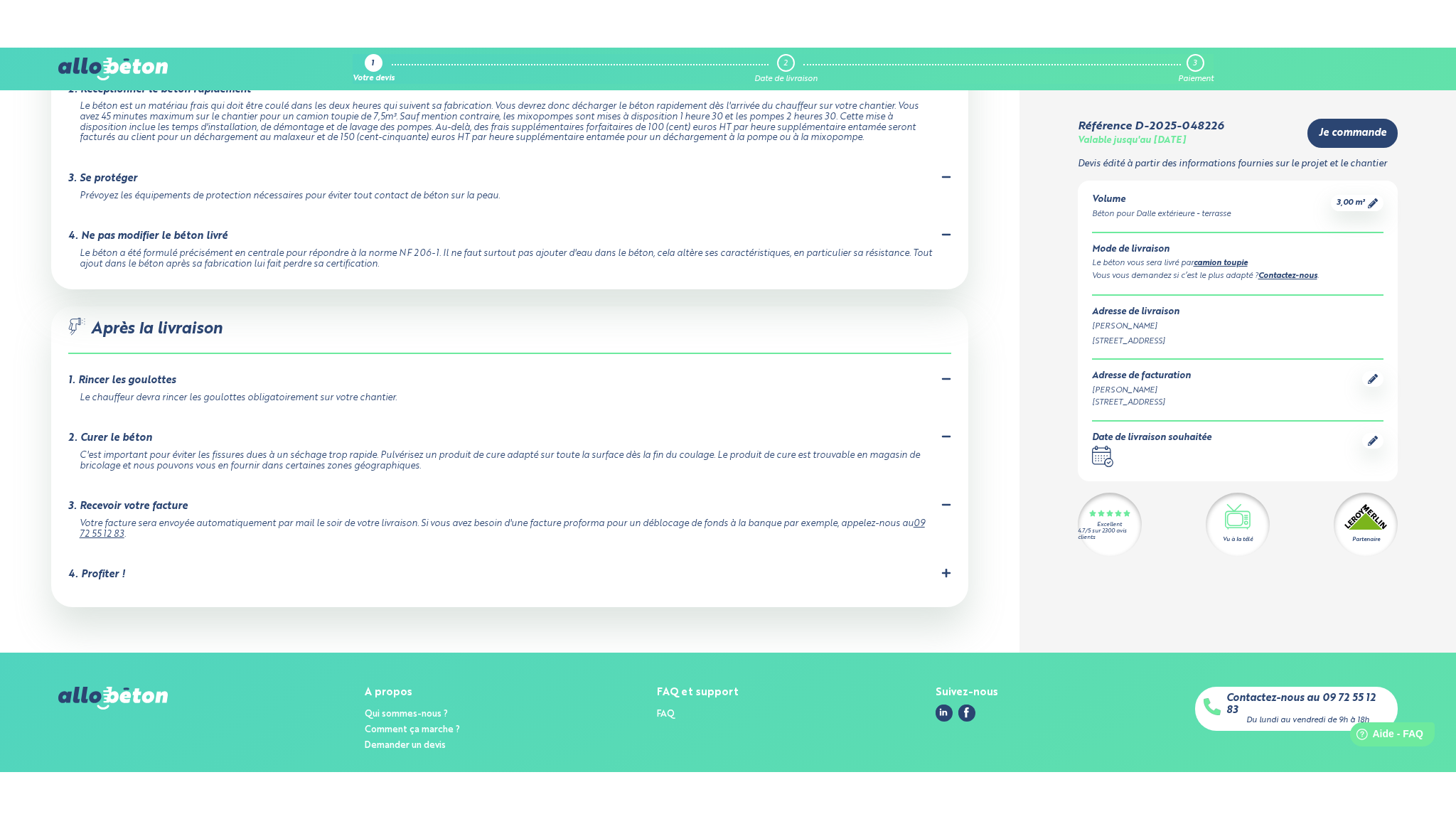
scroll to position [1401, 0]
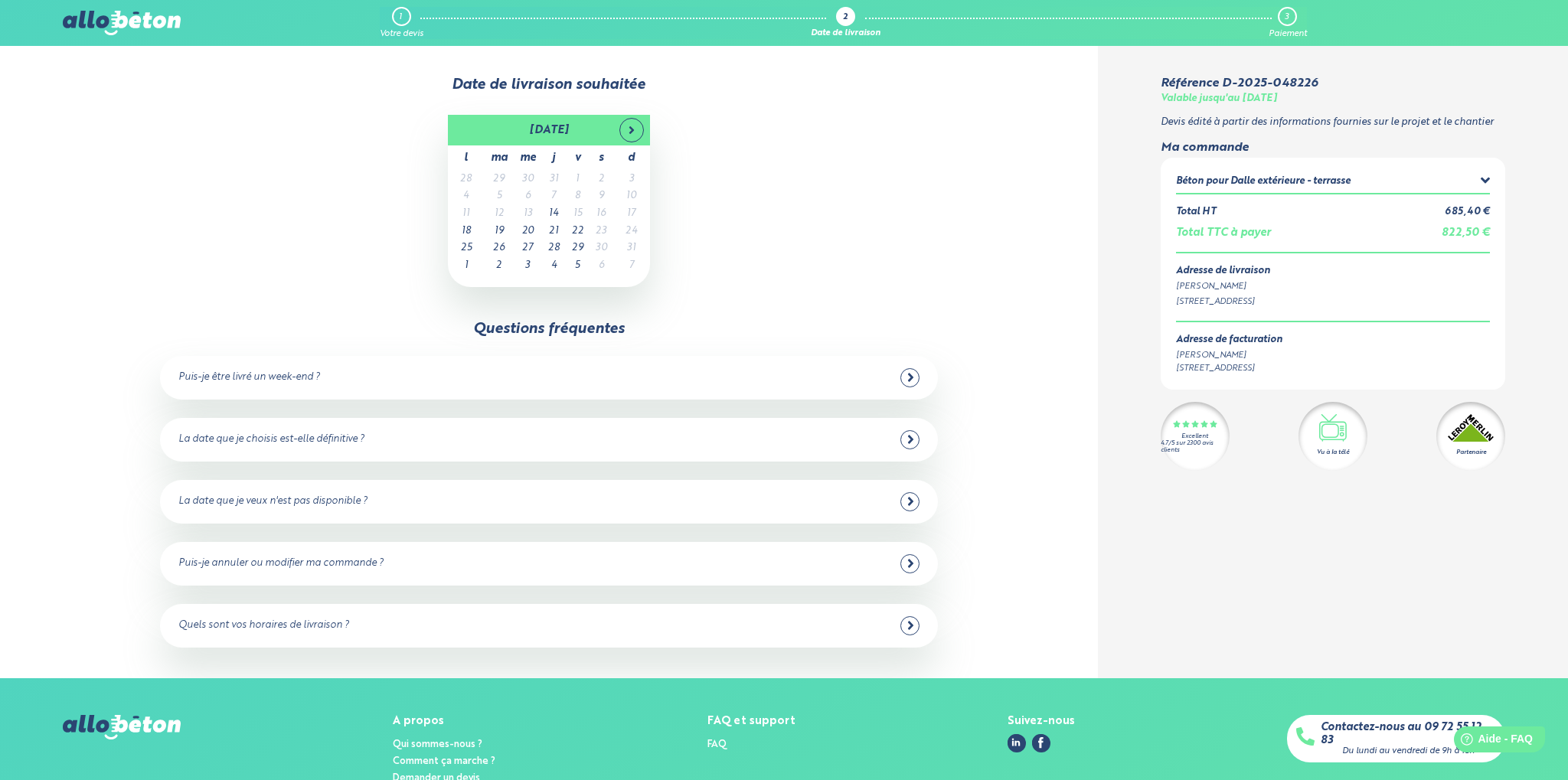
click at [911, 383] on icon at bounding box center [911, 377] width 7 height 13
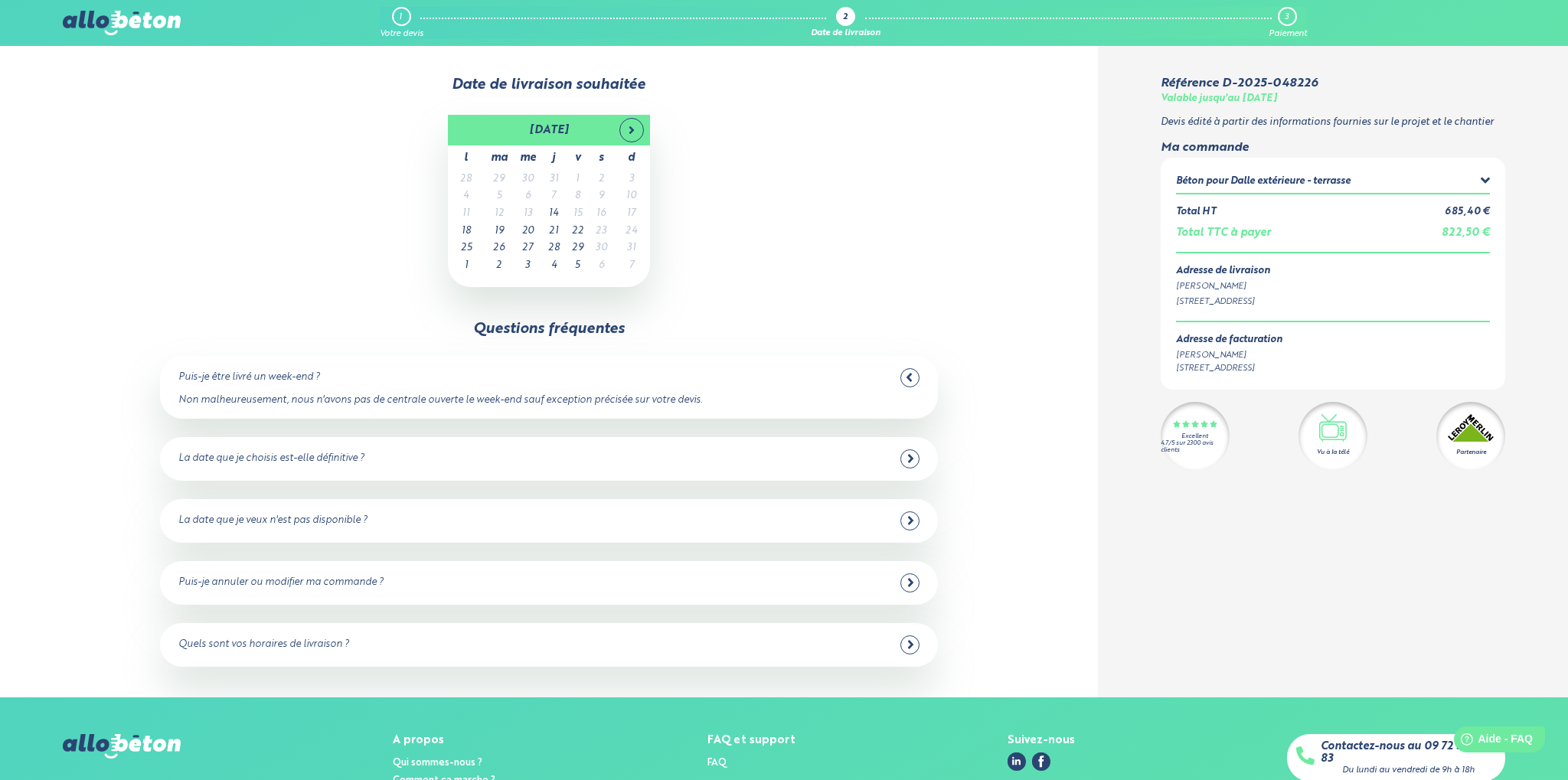
click at [894, 381] on div "Puis-je être livré un week-end ?" at bounding box center [548, 377] width 741 height 19
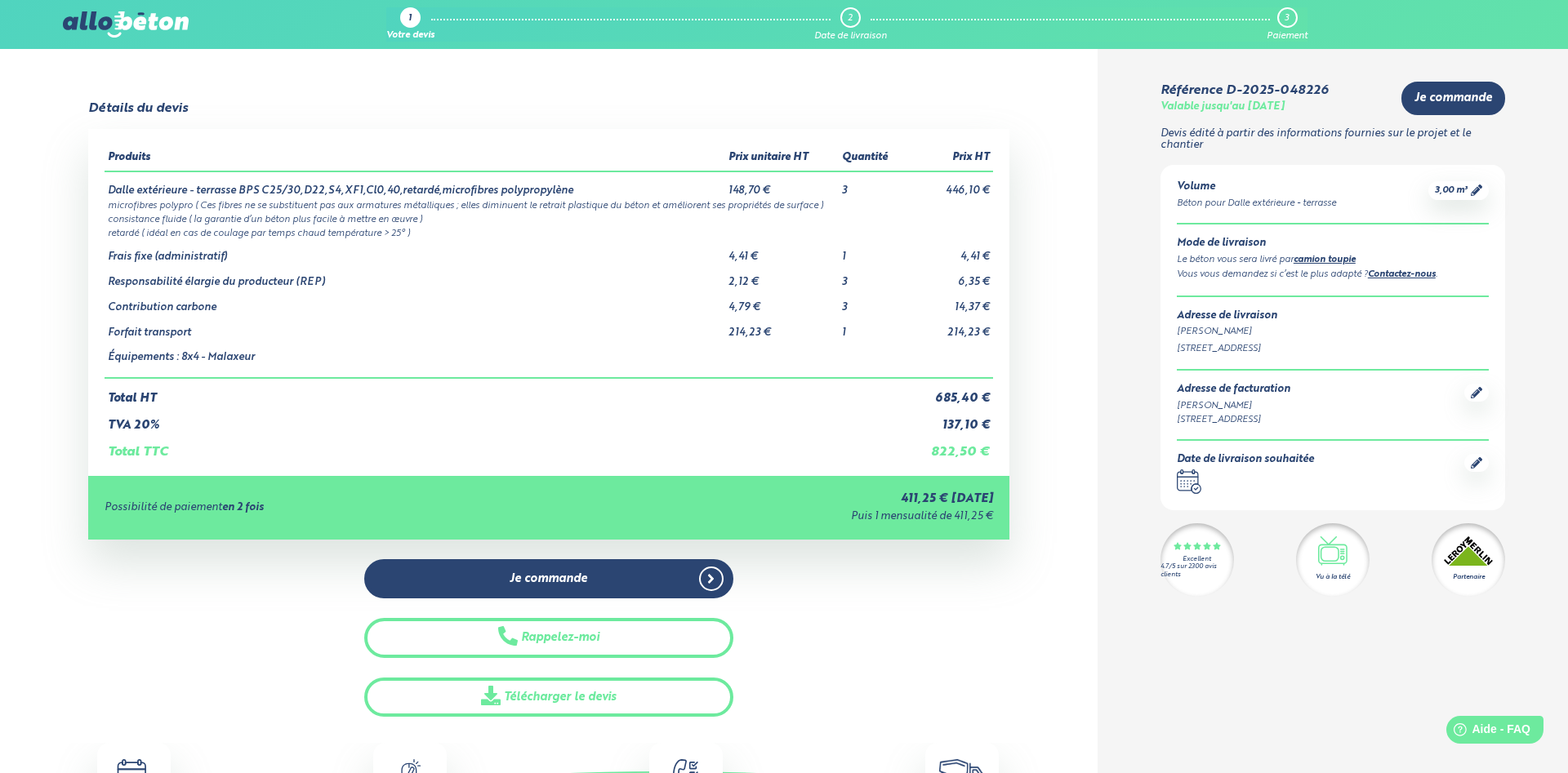
drag, startPoint x: 493, startPoint y: 200, endPoint x: 597, endPoint y: 187, distance: 104.8
click at [597, 187] on tbody "Dalle extérieure - terrasse BPS C25/30,D22,S4,XF1,Cl0,40,retardé,microfibres po…" at bounding box center [549, 274] width 889 height 206
click at [565, 180] on td "Dalle extérieure - terrasse BPS C25/30,D22,S4,XF1,Cl0,40,retardé,microfibres po…" at bounding box center [415, 184] width 621 height 26
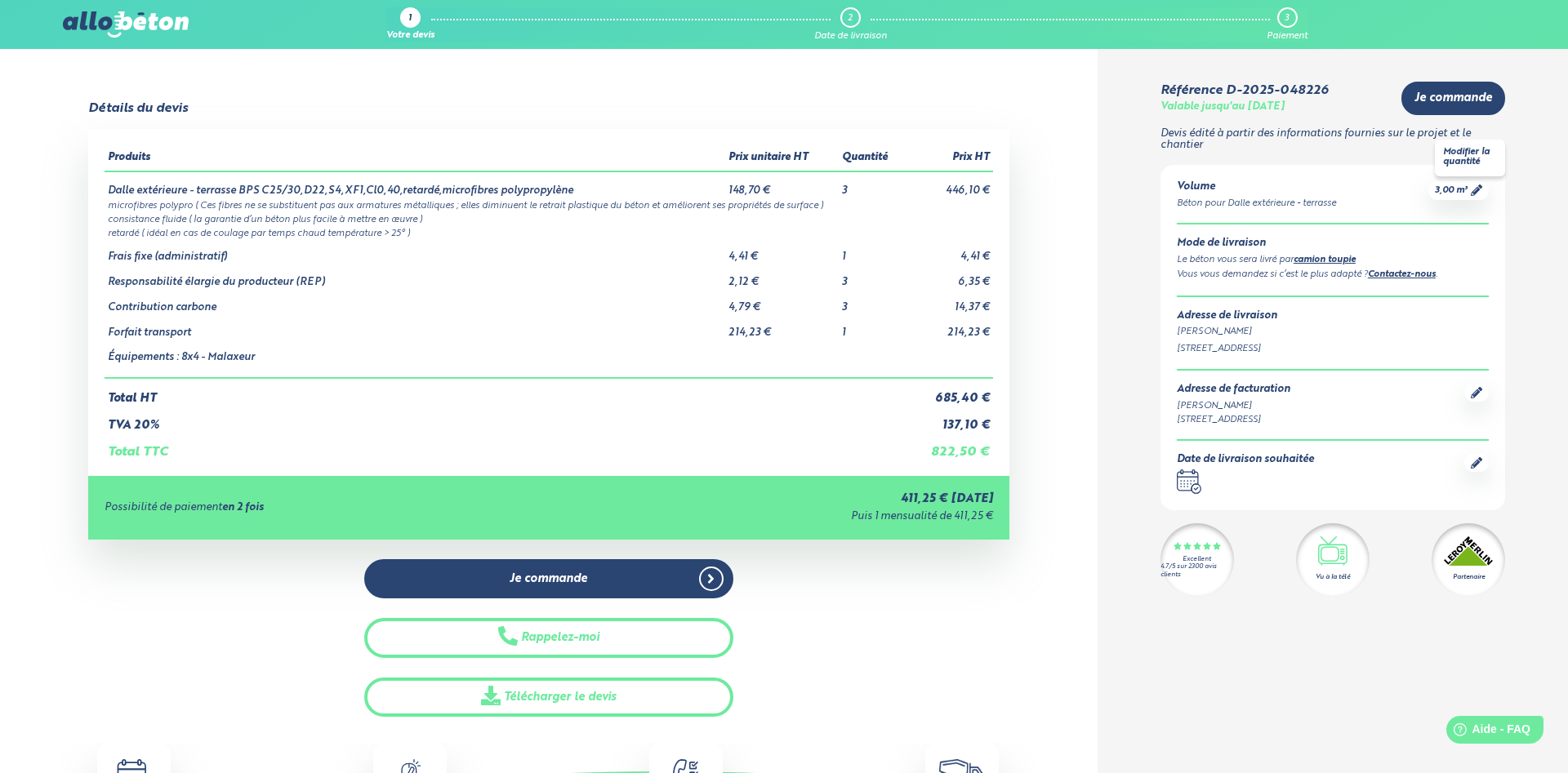
click at [1482, 193] on icon at bounding box center [1477, 190] width 12 height 12
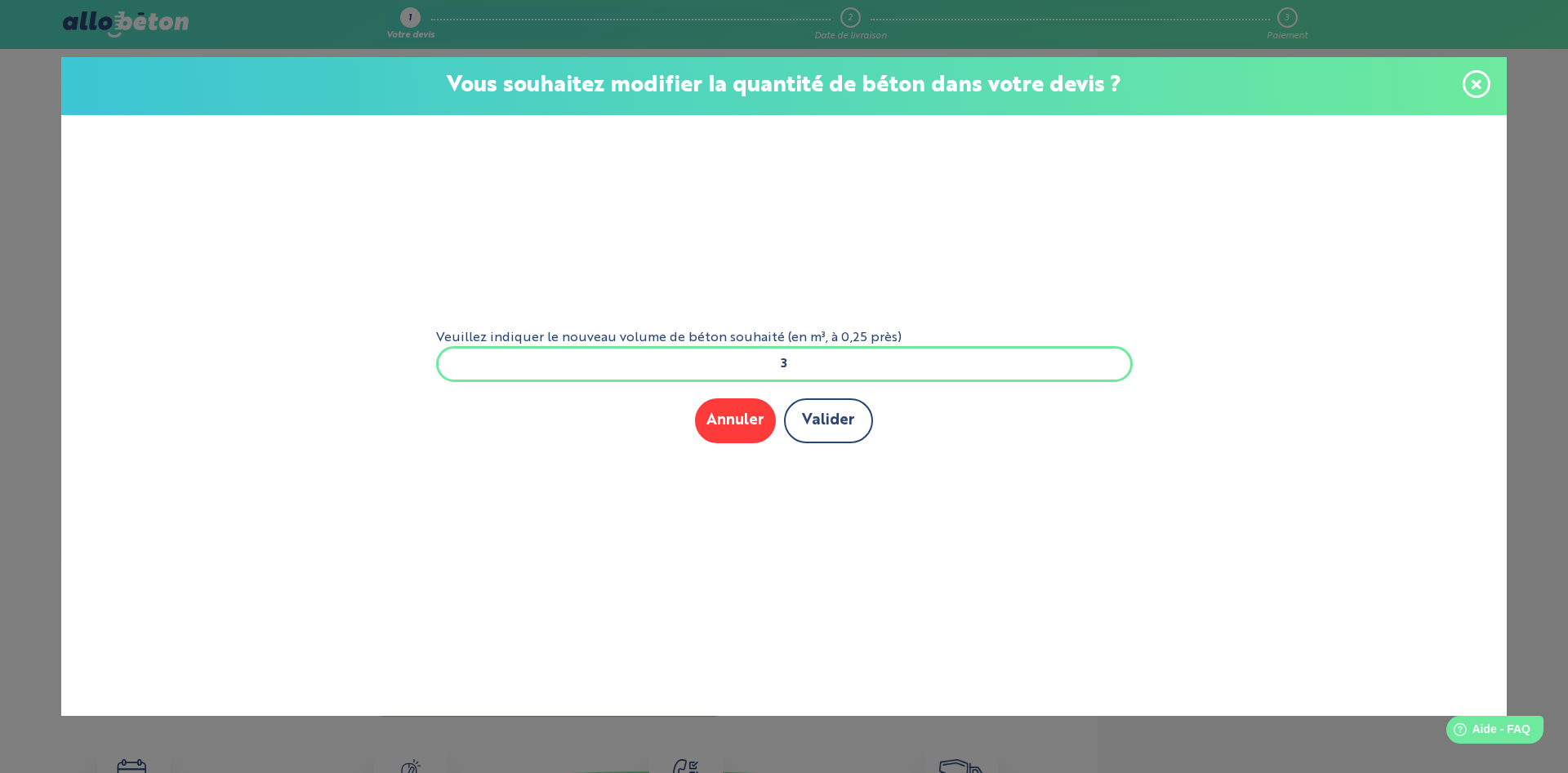
click at [851, 424] on button "Valider" at bounding box center [828, 421] width 89 height 45
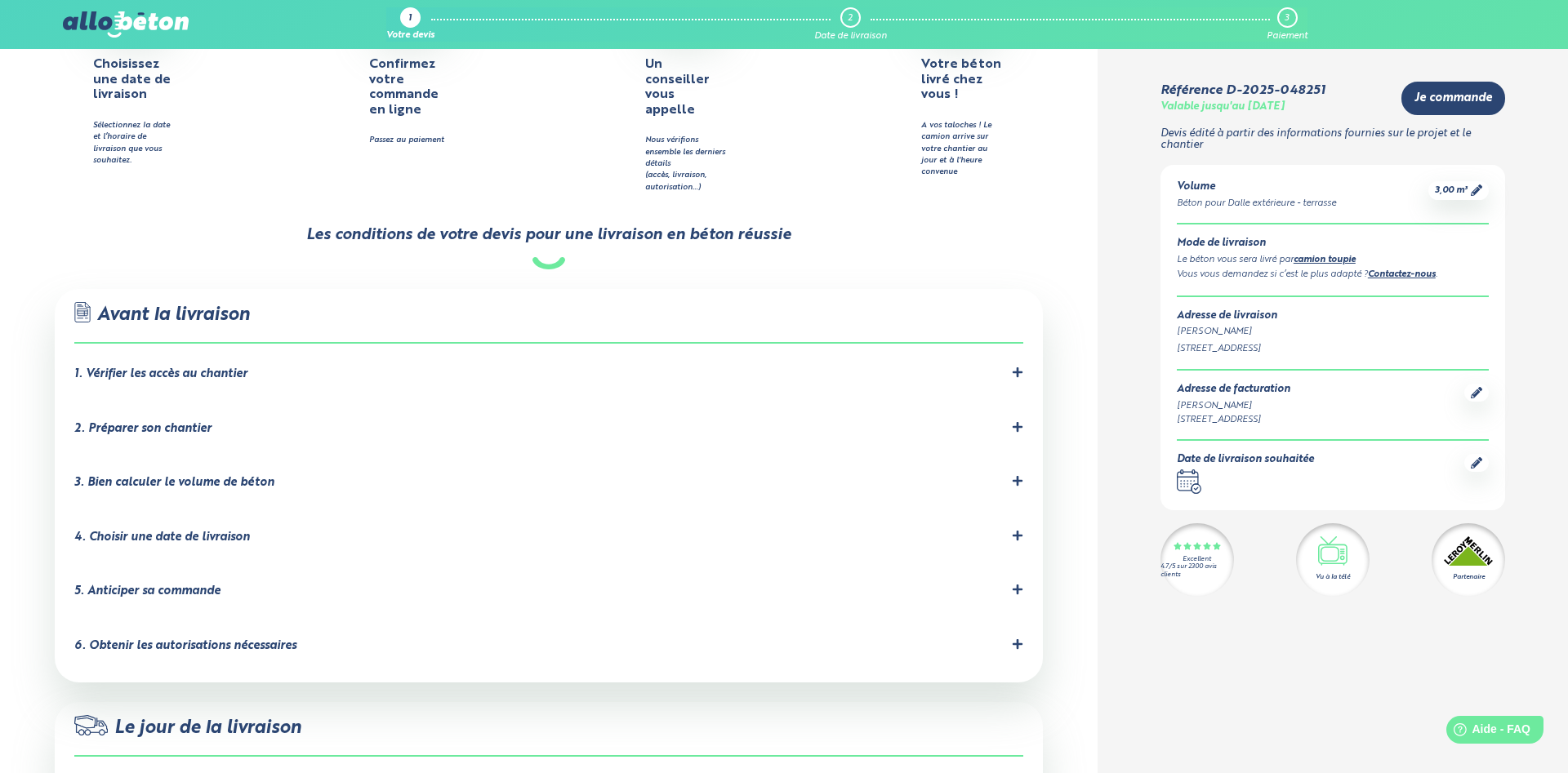
scroll to position [1416, 0]
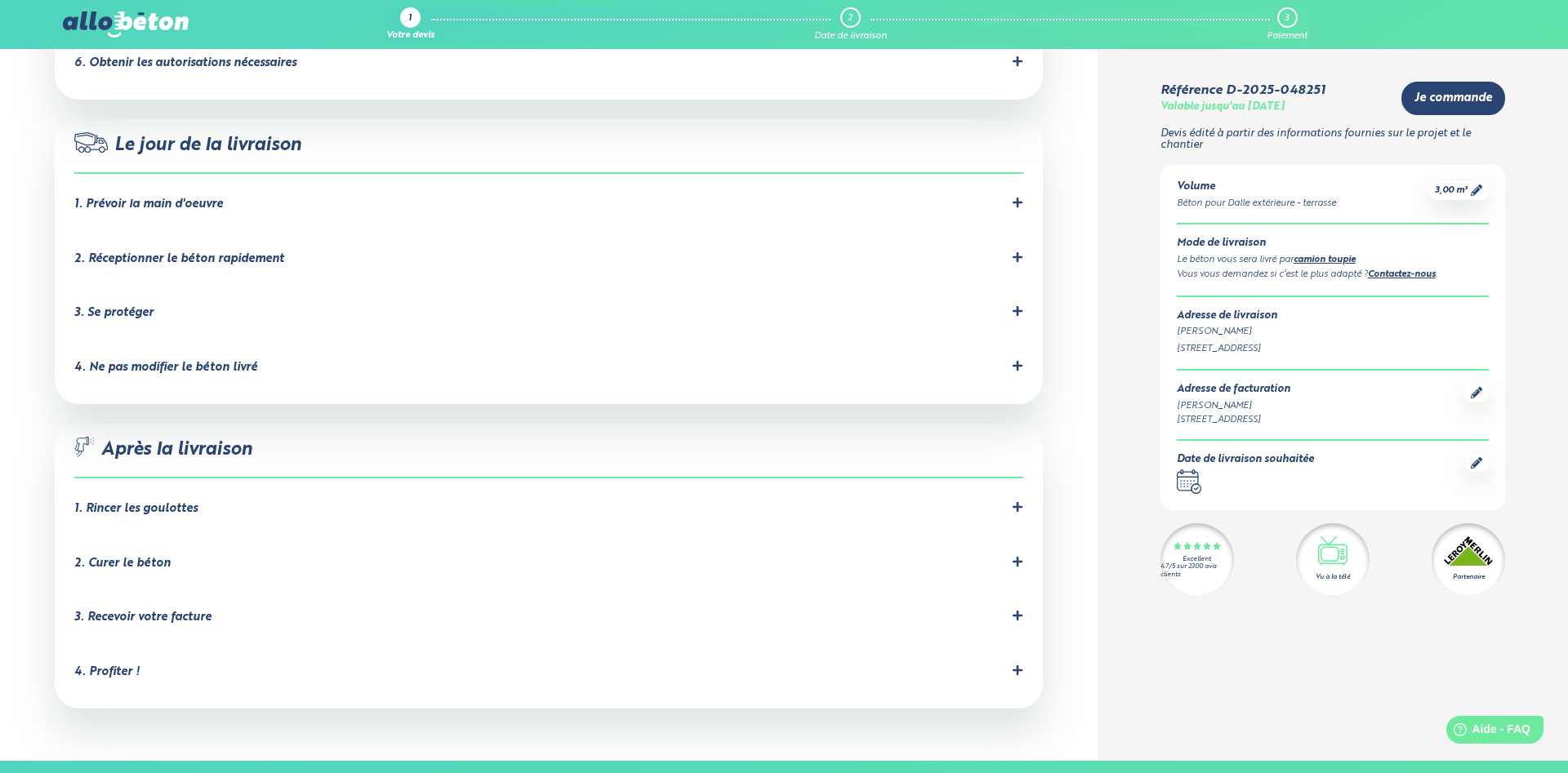
click at [195, 502] on div "1. Rincer les goulottes" at bounding box center [135, 508] width 123 height 13
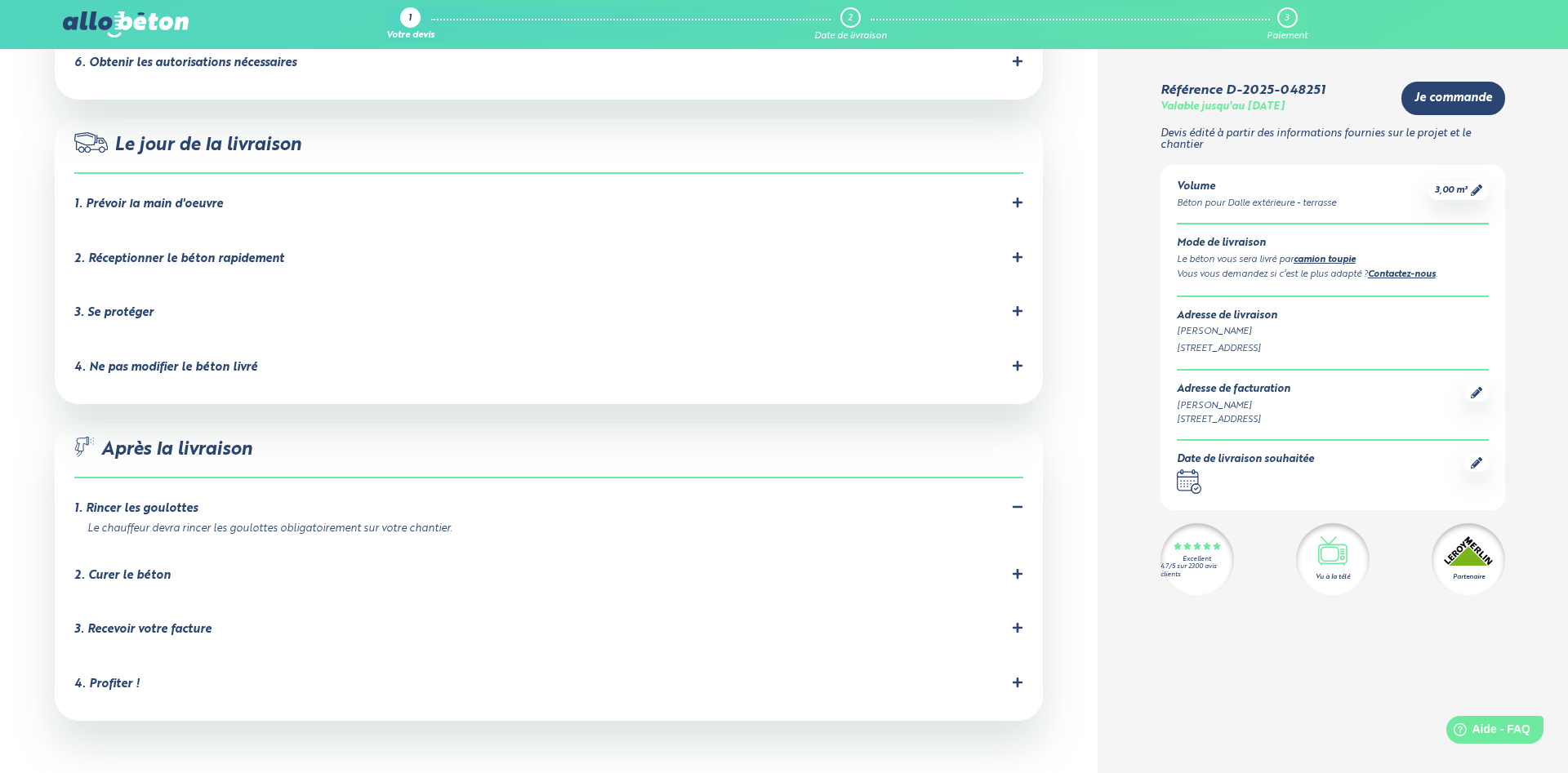
click at [193, 569] on div "2. Curer le béton" at bounding box center [549, 576] width 949 height 15
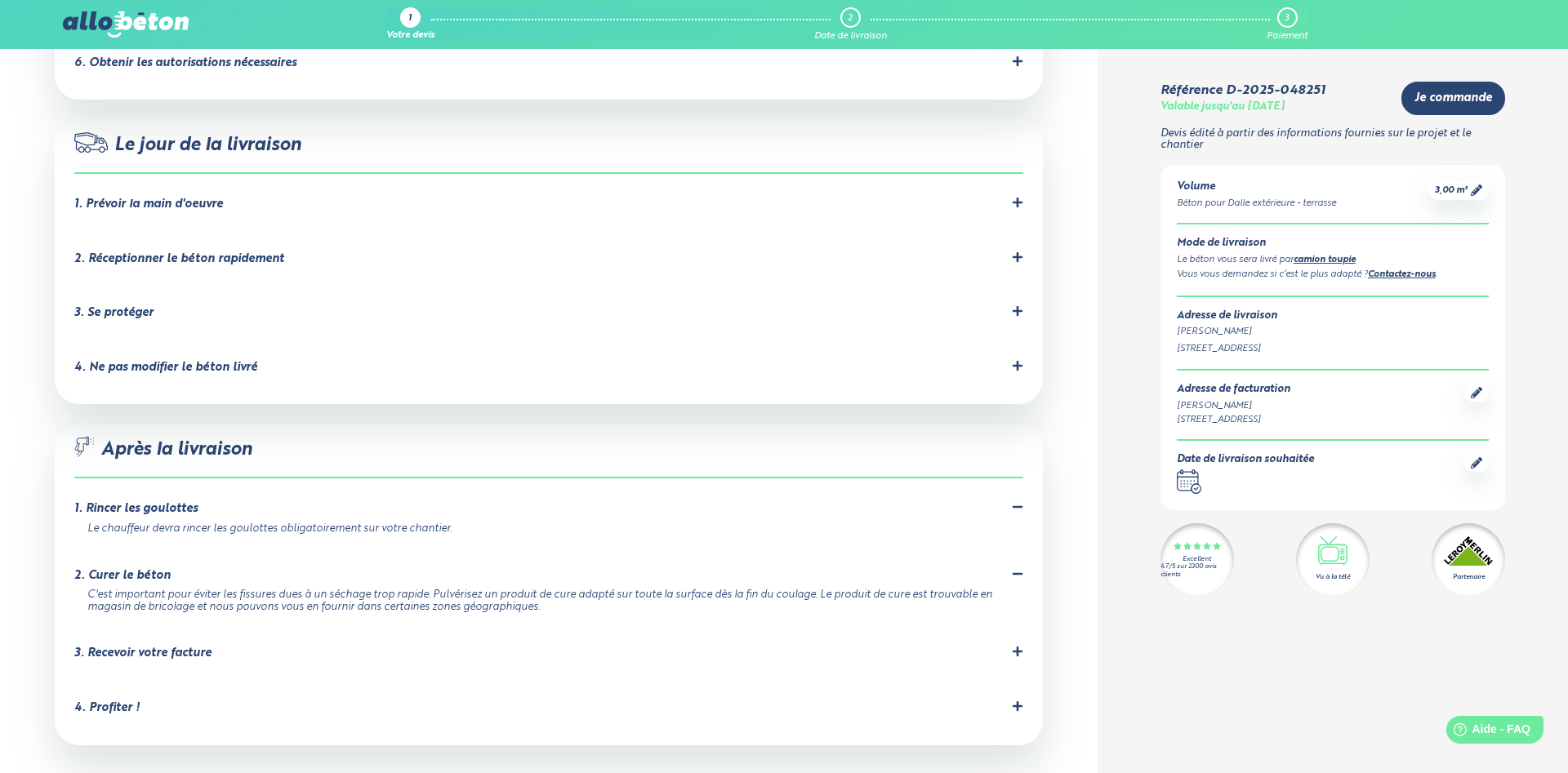
click at [225, 360] on div "4. Ne pas modifier le béton livré" at bounding box center [166, 367] width 183 height 13
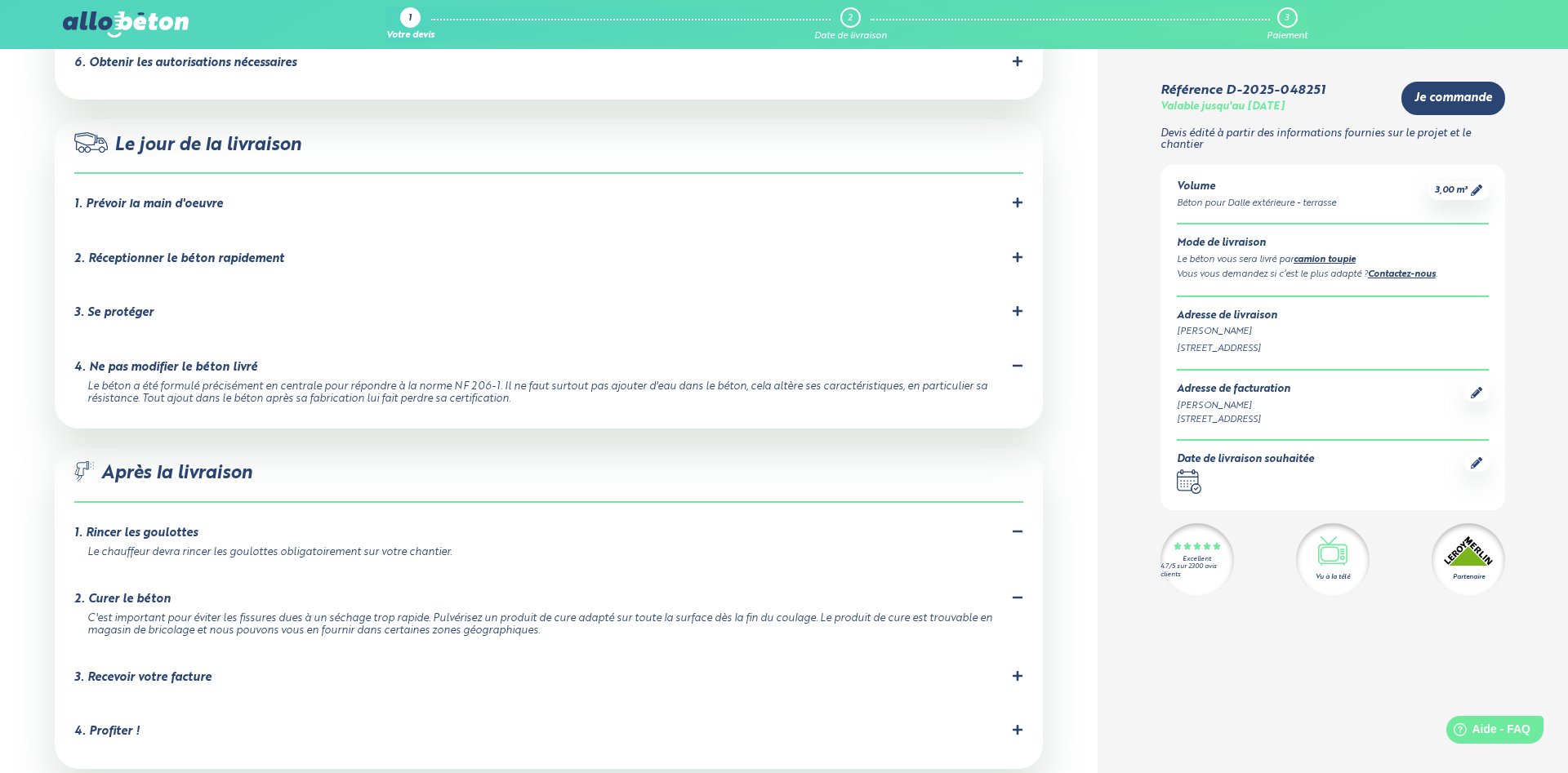
click at [111, 289] on li "3. Se protéger Prévoyez les équipements de protection nécessaires pour éviter t…" at bounding box center [549, 316] width 949 height 55
click at [214, 252] on div "2. Réceptionner le béton rapidement" at bounding box center [179, 258] width 210 height 13
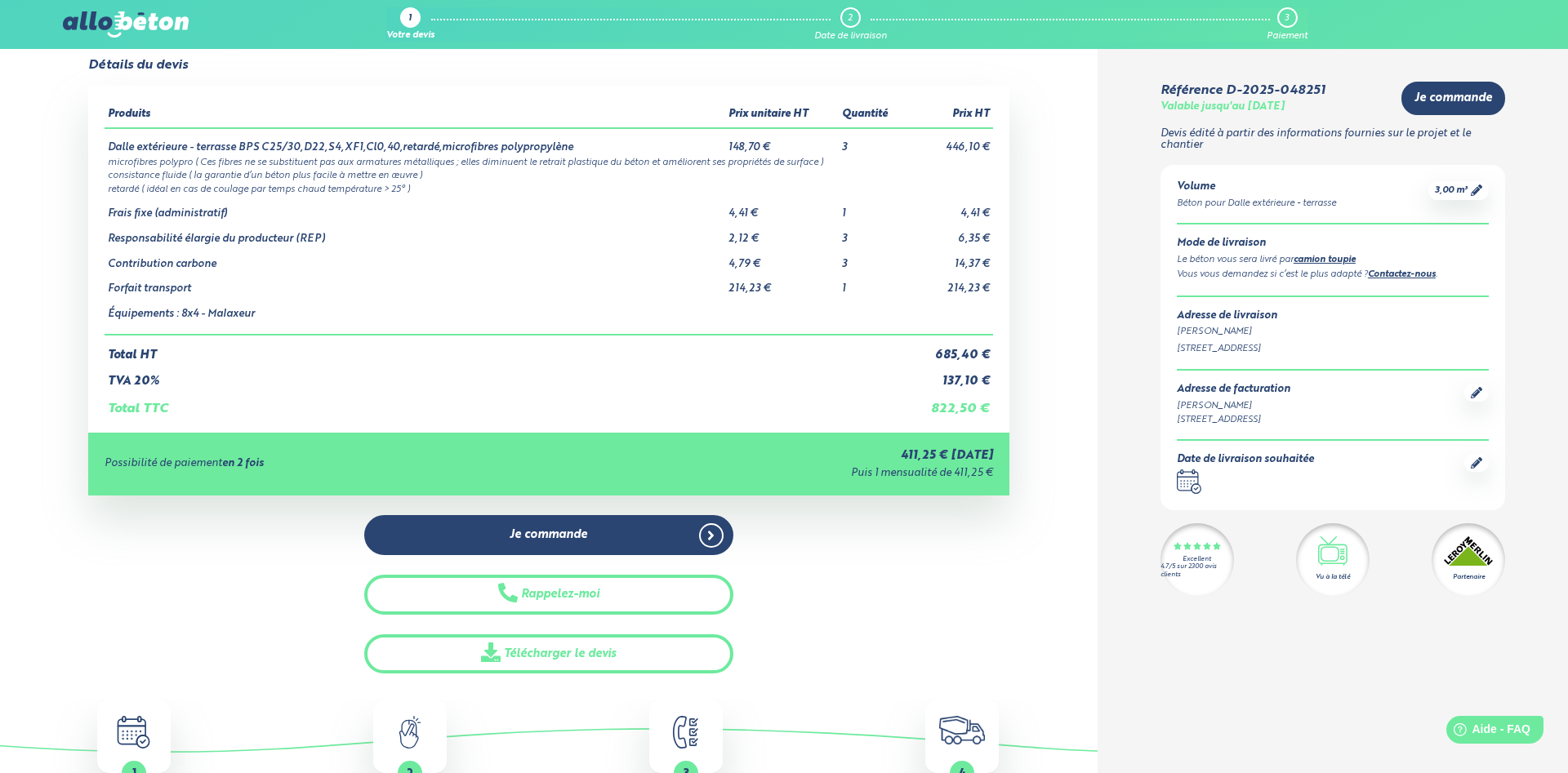
scroll to position [0, 0]
